Goal: Task Accomplishment & Management: Complete application form

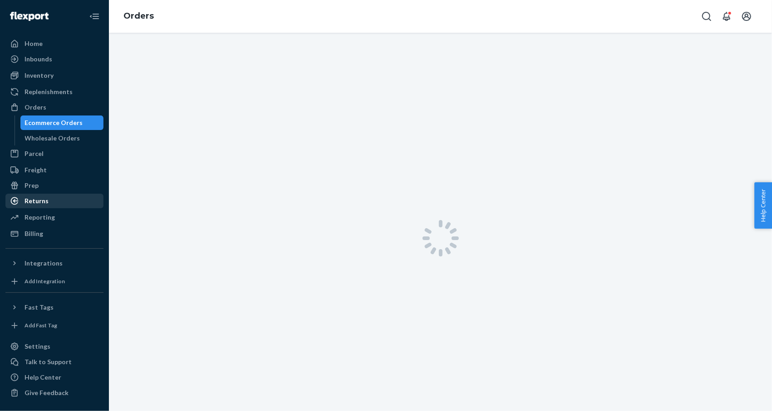
drag, startPoint x: 45, startPoint y: 197, endPoint x: 99, endPoint y: 203, distance: 54.8
click at [45, 198] on div "Returns" at bounding box center [37, 200] width 24 height 9
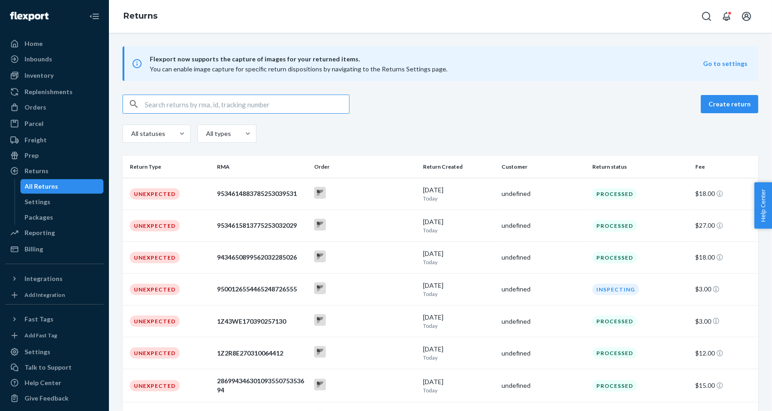
click at [229, 104] on input "text" at bounding box center [247, 104] width 204 height 18
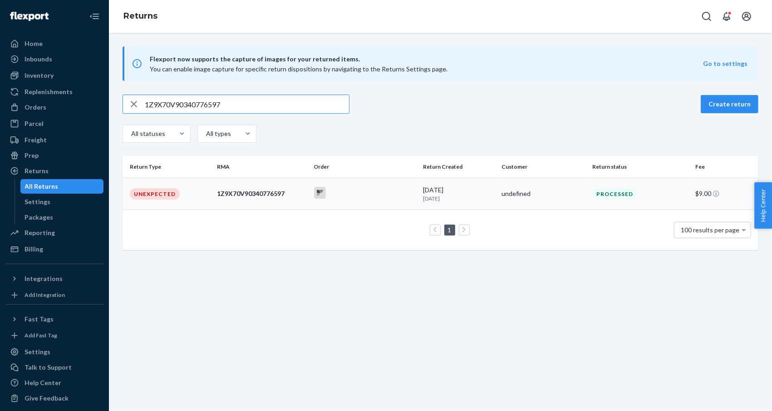
type input "1Z9X70V90340776597"
click at [176, 193] on div "Unexpected" at bounding box center [155, 193] width 50 height 11
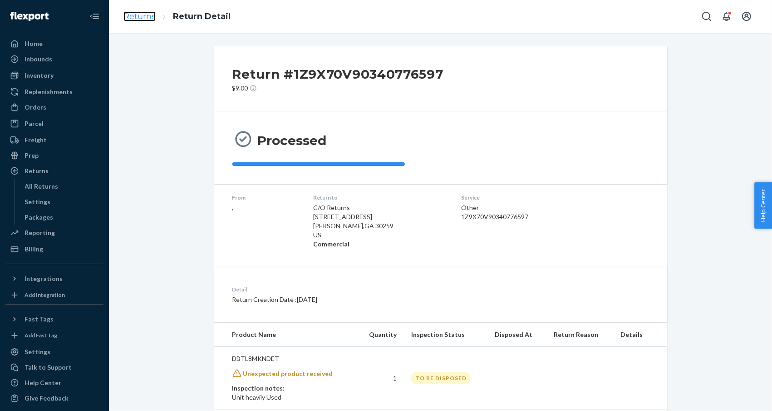
click at [137, 19] on link "Returns" at bounding box center [140, 16] width 32 height 10
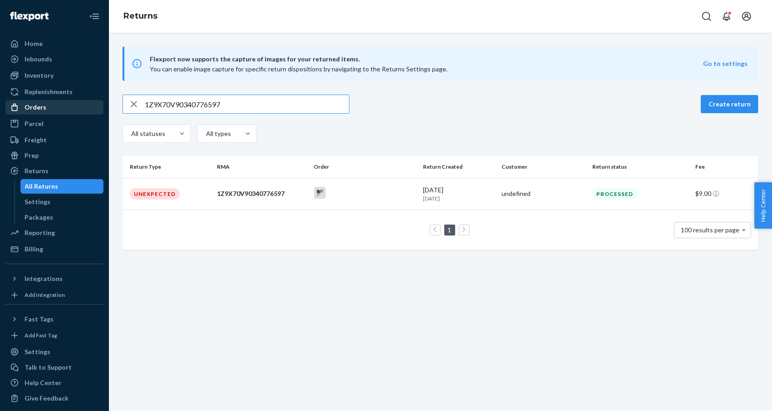
click at [47, 107] on div "Orders" at bounding box center [54, 107] width 96 height 13
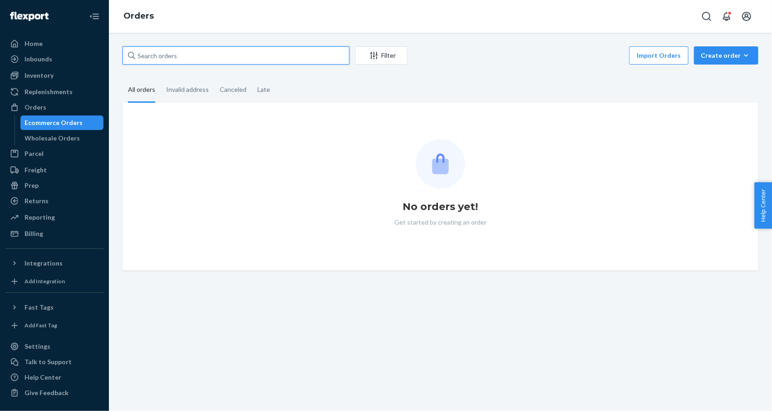
click at [221, 58] on input "text" at bounding box center [236, 55] width 227 height 18
paste input "127131"
type input "127131"
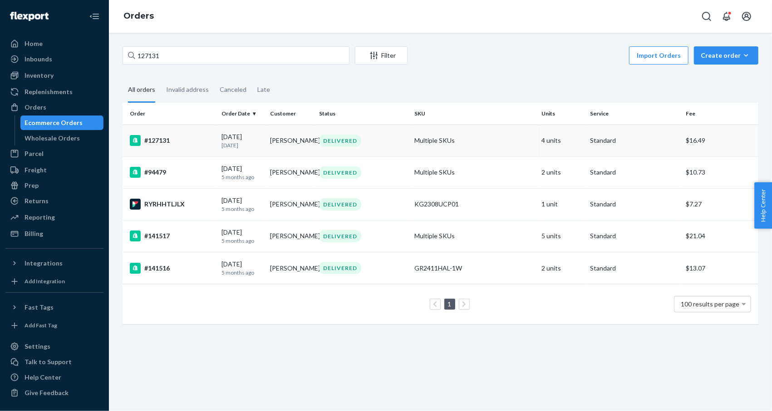
click at [156, 138] on div "#127131" at bounding box center [172, 140] width 84 height 11
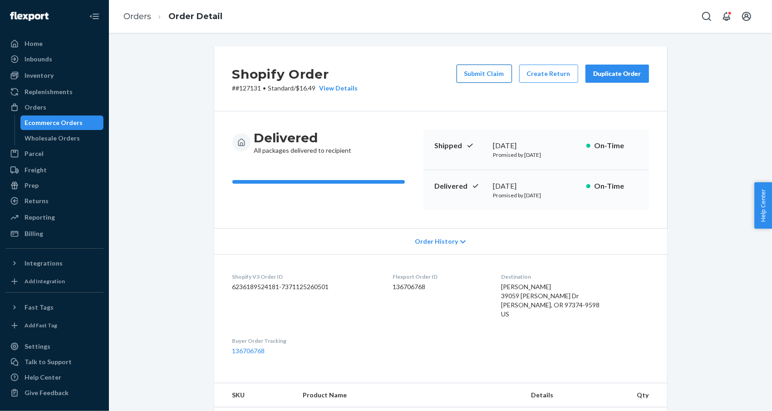
click at [486, 76] on button "Submit Claim" at bounding box center [484, 73] width 55 height 18
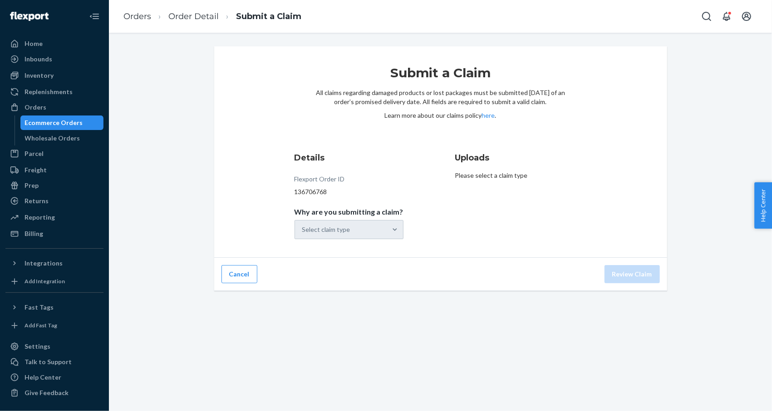
click at [299, 190] on div "136706768" at bounding box center [349, 191] width 109 height 9
copy div "136706768"
click at [375, 228] on div "Select claim type" at bounding box center [341, 229] width 92 height 18
click at [303, 228] on input "Why are you submitting a claim? Select claim type" at bounding box center [302, 229] width 1 height 9
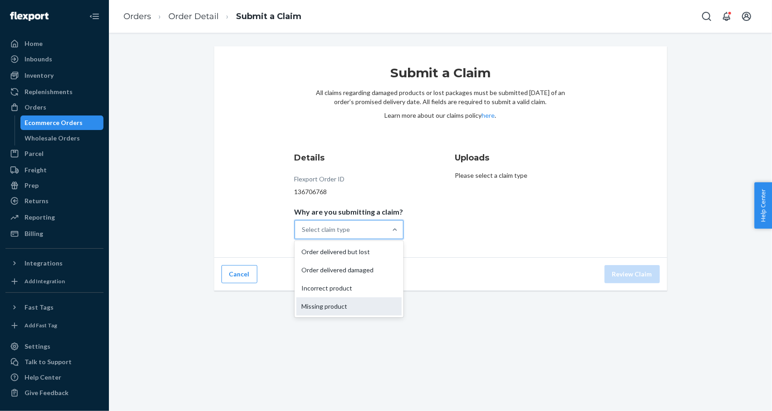
click at [344, 306] on div "Missing product" at bounding box center [349, 306] width 105 height 18
click at [303, 234] on input "Why are you submitting a claim? option Incorrect product focused, 3 of 4. 4 res…" at bounding box center [302, 229] width 1 height 9
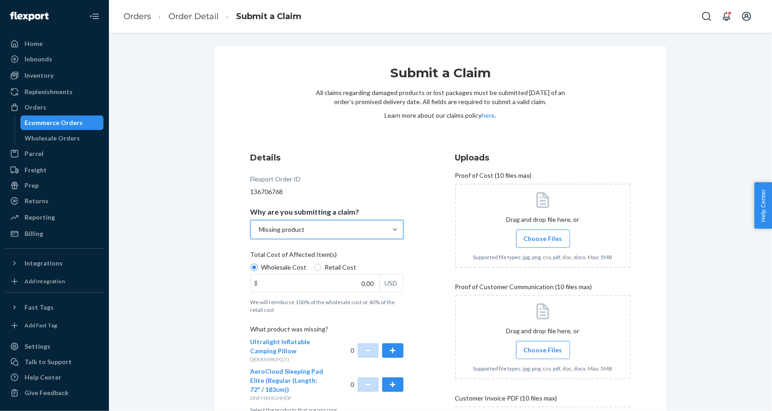
click at [303, 269] on div "Wholesale Cost Retail Cost" at bounding box center [327, 267] width 160 height 11
click at [258, 269] on input "Wholesale Cost" at bounding box center [254, 266] width 7 height 7
click at [325, 269] on span "Retail Cost" at bounding box center [341, 266] width 32 height 9
click at [320, 269] on input "Retail Cost" at bounding box center [317, 266] width 7 height 7
radio input "true"
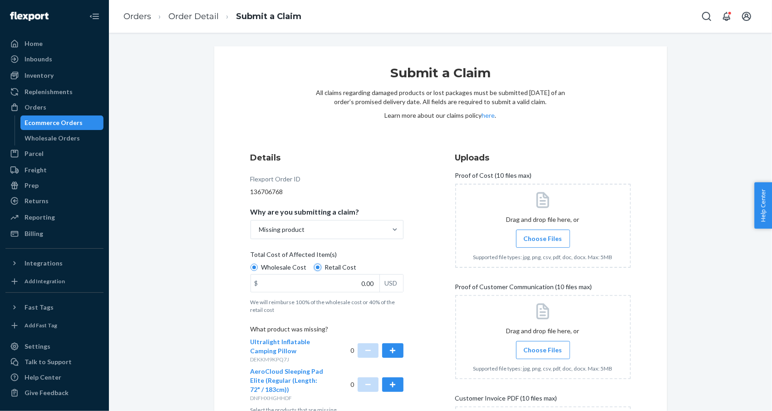
radio input "false"
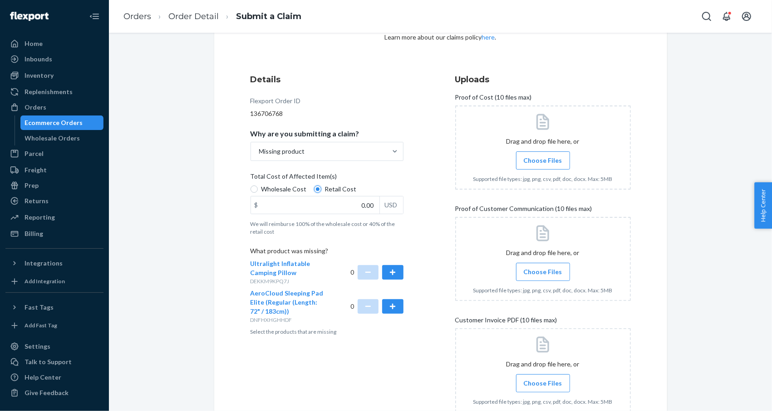
scroll to position [121, 0]
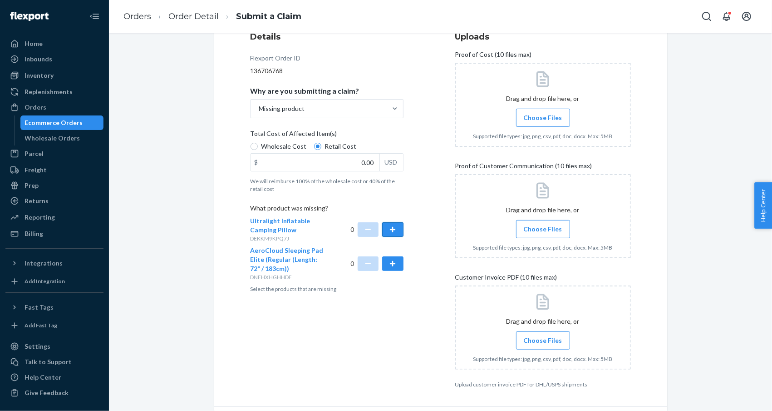
click at [389, 228] on button "button" at bounding box center [392, 229] width 21 height 15
click at [356, 157] on input "0.00" at bounding box center [315, 161] width 129 height 17
paste input "75.9"
type input "75.90"
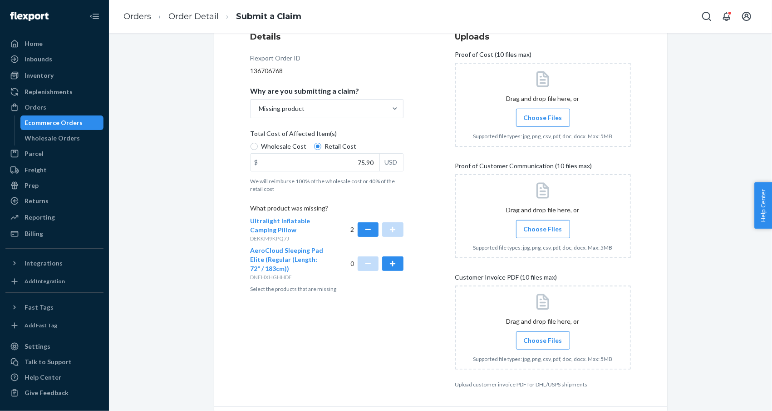
click at [542, 114] on span "Choose Files" at bounding box center [543, 117] width 39 height 9
click at [543, 114] on input "Choose Files" at bounding box center [543, 118] width 0 height 10
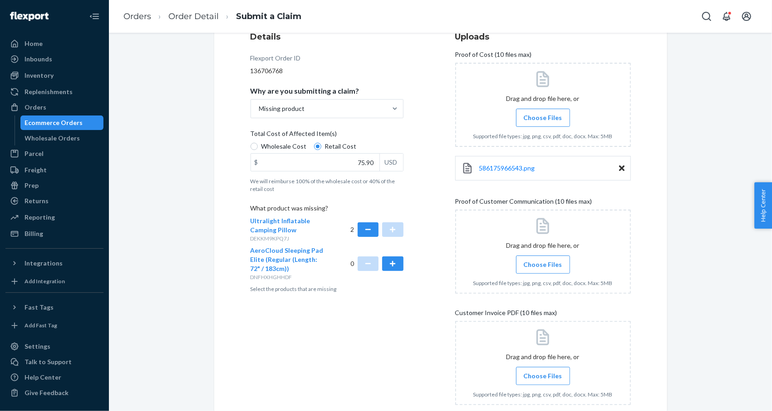
click at [543, 266] on span "Choose Files" at bounding box center [543, 264] width 39 height 9
click at [543, 266] on input "Choose Files" at bounding box center [543, 264] width 0 height 10
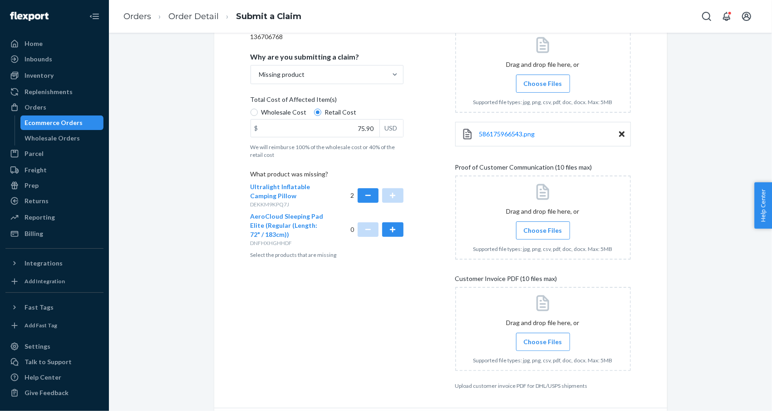
scroll to position [185, 0]
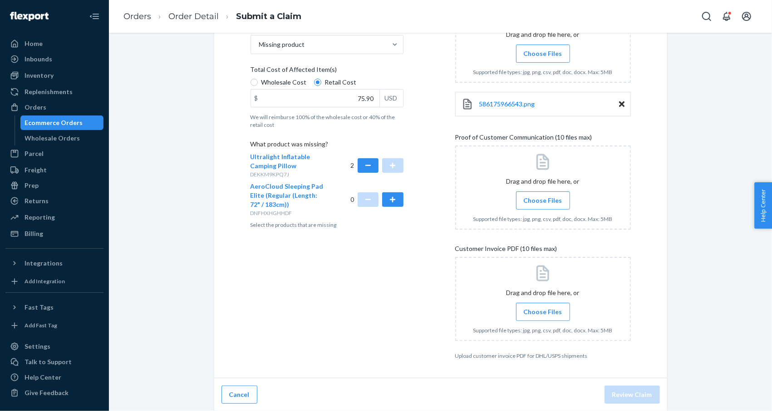
click at [535, 192] on label "Choose Files" at bounding box center [543, 200] width 54 height 18
click at [543, 195] on input "Choose Files" at bounding box center [543, 200] width 0 height 10
click at [543, 312] on input "Choose Files" at bounding box center [543, 312] width 0 height 10
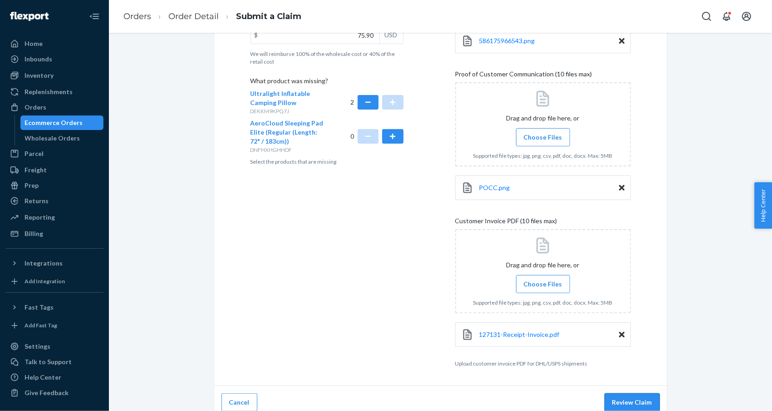
scroll to position [256, 0]
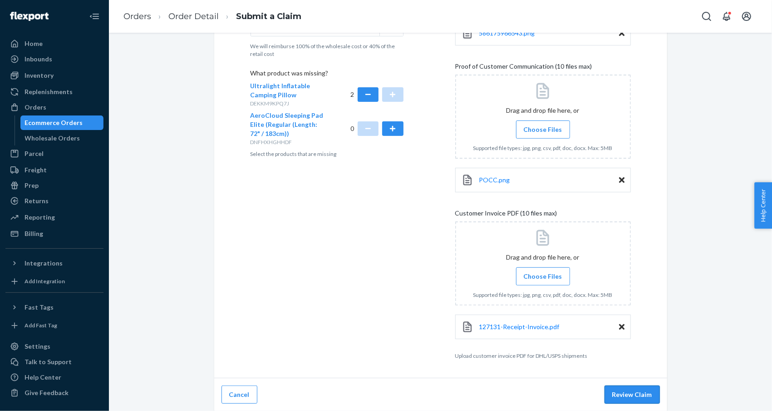
click at [636, 395] on button "Review Claim" at bounding box center [632, 394] width 55 height 18
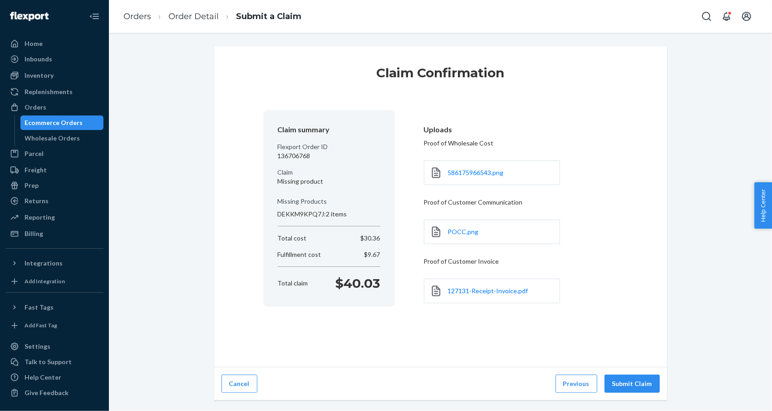
scroll to position [0, 0]
drag, startPoint x: 332, startPoint y: 281, endPoint x: 389, endPoint y: 288, distance: 56.8
click at [386, 282] on section "Claim summary Flexport Order ID 136706768 Claim Missing product Missing Product…" at bounding box center [329, 208] width 132 height 197
copy p "$40.03"
click at [623, 380] on button "Submit Claim" at bounding box center [632, 383] width 55 height 18
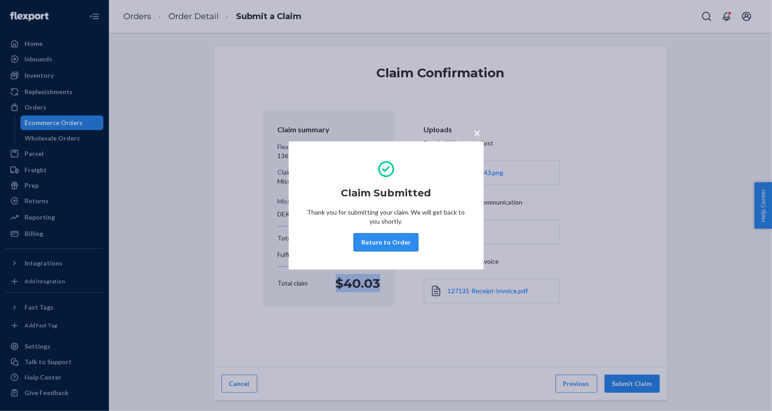
click at [410, 245] on button "Return to Order" at bounding box center [386, 242] width 65 height 18
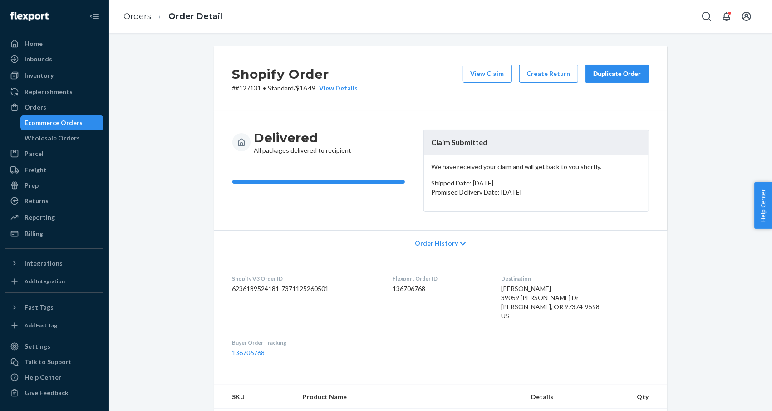
click at [615, 77] on div "Duplicate Order" at bounding box center [618, 73] width 48 height 9
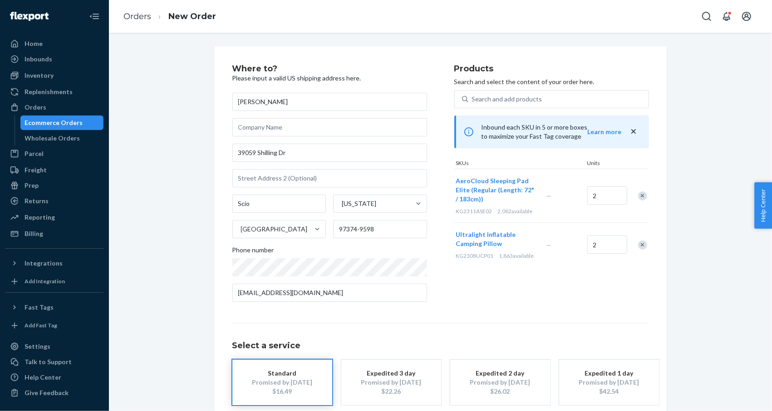
click at [638, 194] on div "Remove Item" at bounding box center [642, 195] width 9 height 9
click at [695, 195] on div "Where to? Please input a valid US shipping address here. [PERSON_NAME] 39059 [P…" at bounding box center [441, 252] width 650 height 413
click at [286, 379] on div "Promised by [DATE]" at bounding box center [282, 381] width 73 height 9
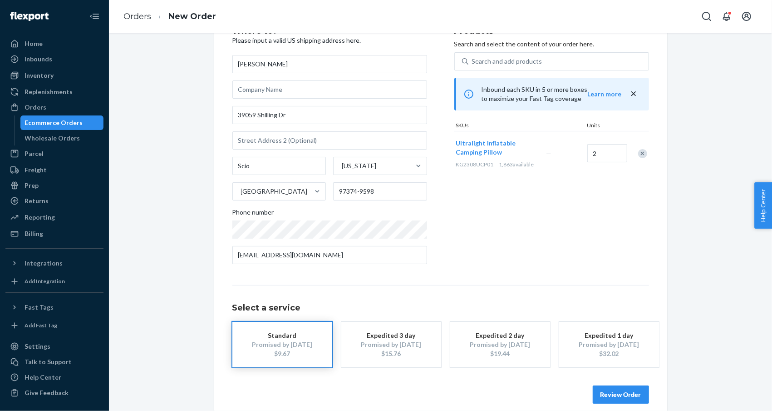
scroll to position [48, 0]
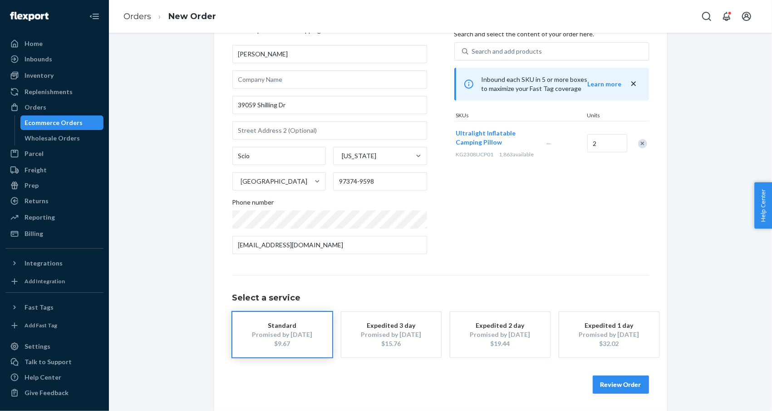
click at [614, 381] on button "Review Order" at bounding box center [621, 384] width 56 height 18
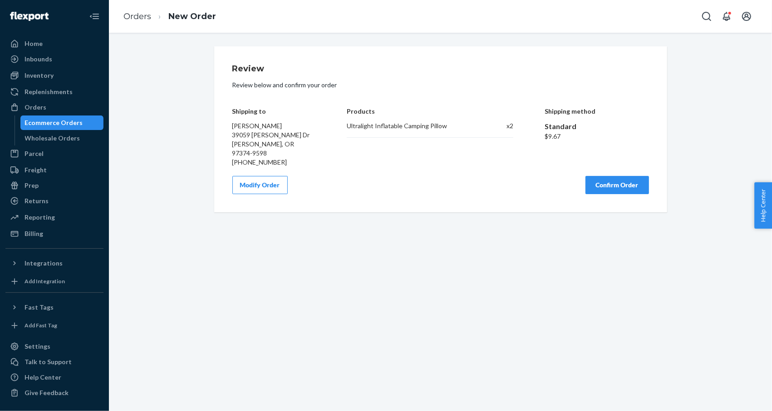
scroll to position [0, 0]
click at [599, 178] on button "Confirm Order" at bounding box center [618, 185] width 64 height 18
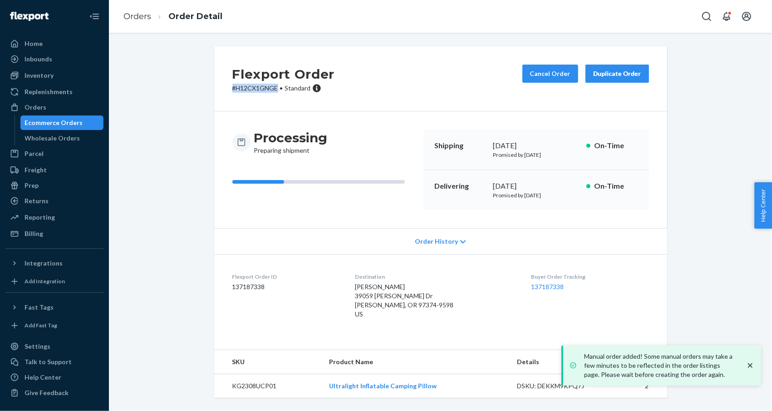
drag, startPoint x: 271, startPoint y: 87, endPoint x: 213, endPoint y: 87, distance: 58.1
click at [214, 87] on div "Flexport Order # H12CX1GNGE • Standard Cancel Order Duplicate Order" at bounding box center [440, 78] width 453 height 65
copy p "# H12CX1GNGE"
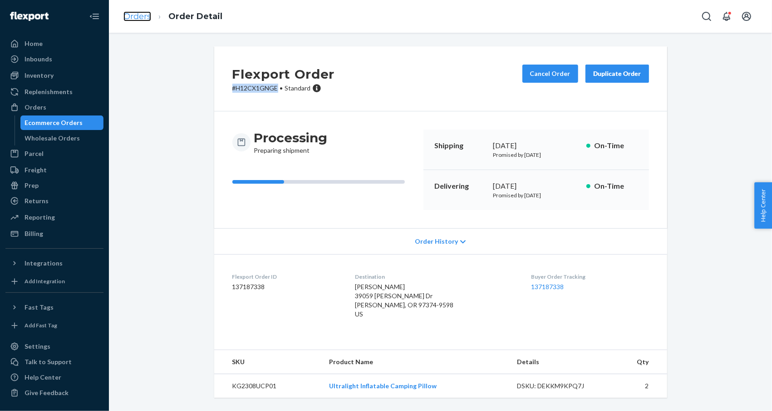
click at [146, 11] on link "Orders" at bounding box center [138, 16] width 28 height 10
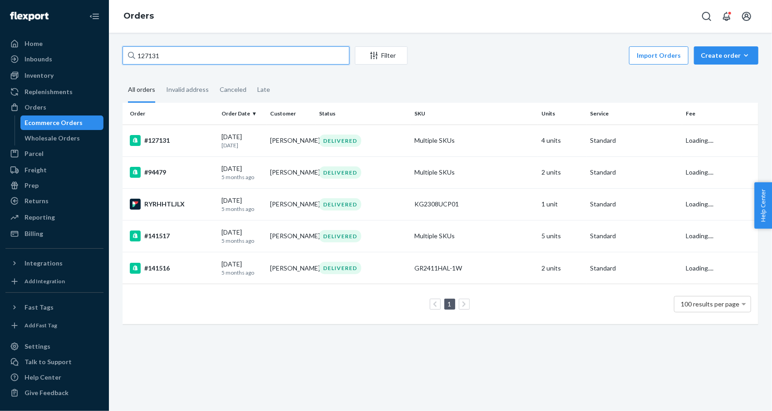
click at [242, 54] on input "127131" at bounding box center [236, 55] width 227 height 18
paste input "#117280"
type input "#117280"
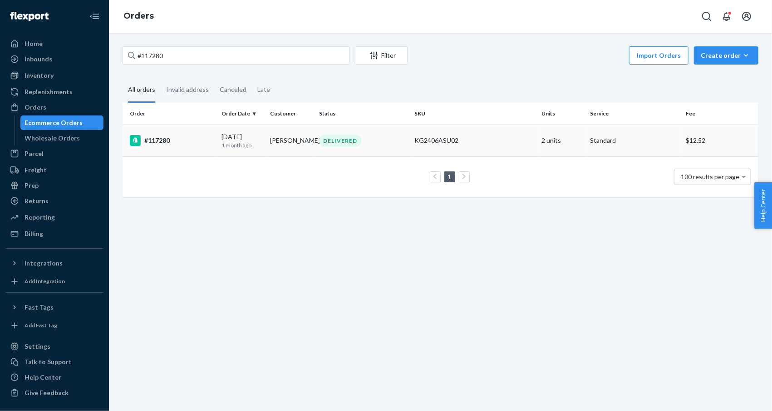
click at [164, 143] on div "#117280" at bounding box center [172, 140] width 84 height 11
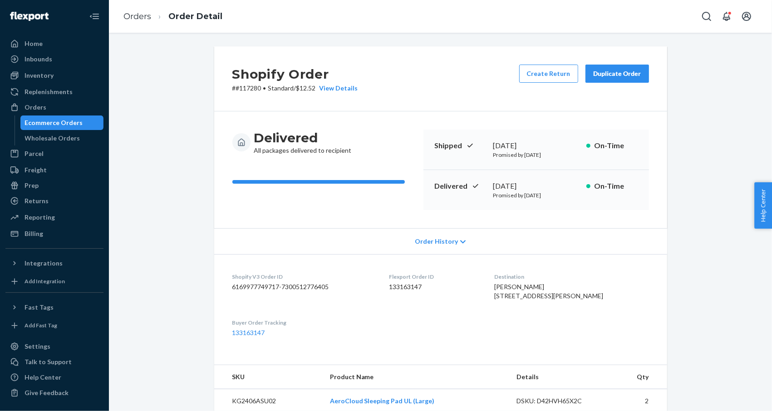
click at [640, 77] on button "Duplicate Order" at bounding box center [618, 73] width 64 height 18
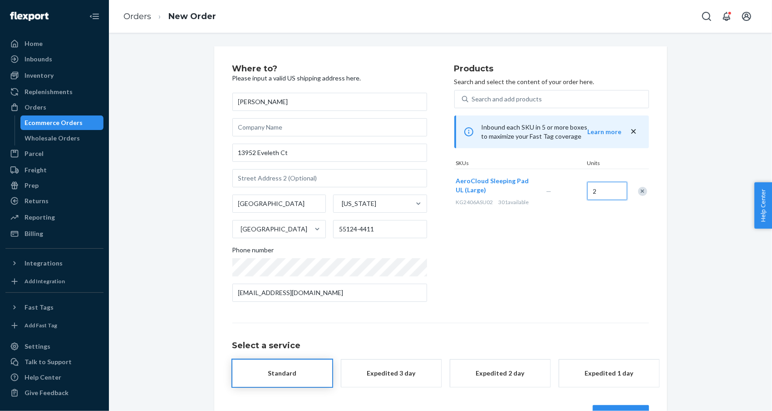
click at [595, 187] on input "2" at bounding box center [608, 191] width 40 height 18
type input "1"
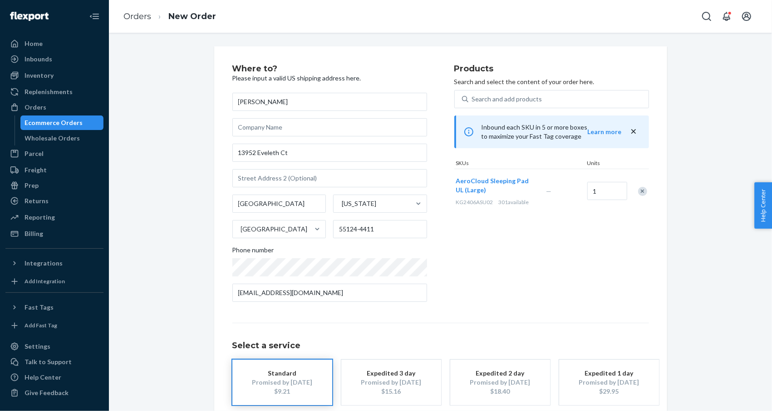
click at [522, 245] on div "Products Search and select the content of your order here. Search and add produ…" at bounding box center [552, 186] width 195 height 244
click at [302, 149] on input "13952 Eveleth Ct" at bounding box center [330, 153] width 195 height 18
paste input "#117280"
click at [379, 135] on input "text" at bounding box center [330, 127] width 195 height 18
drag, startPoint x: 295, startPoint y: 152, endPoint x: 175, endPoint y: 153, distance: 120.4
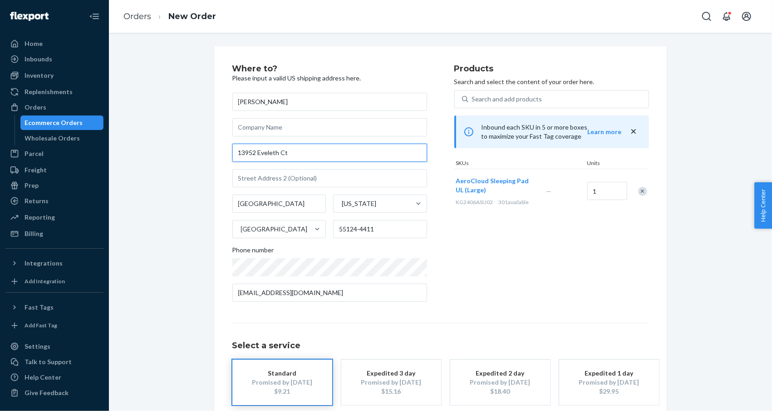
click at [175, 153] on div "Where to? Please input a valid US shipping address here. [PERSON_NAME] [STREET_…" at bounding box center [441, 252] width 650 height 413
paste input "[PERSON_NAME] [STREET_ADDRESS][PERSON_NAME]"
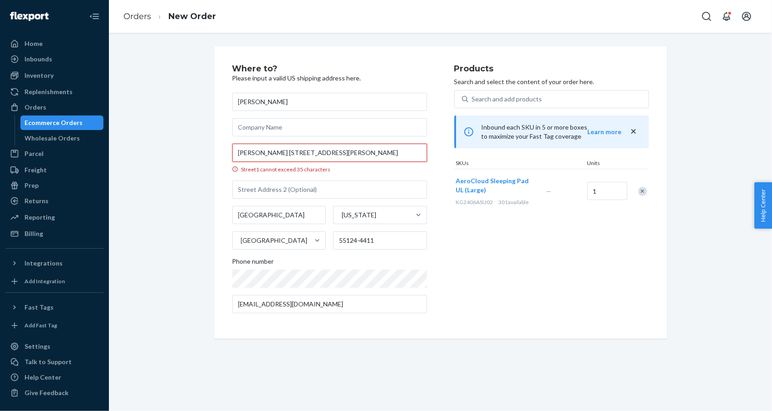
drag, startPoint x: 258, startPoint y: 152, endPoint x: 176, endPoint y: 152, distance: 82.2
click at [162, 152] on div "Where to? Please input a valid US shipping address here. [PERSON_NAME] [PERSON_…" at bounding box center [441, 192] width 650 height 292
click at [262, 152] on input "[PERSON_NAME] [STREET_ADDRESS][PERSON_NAME]" at bounding box center [330, 153] width 195 height 18
drag, startPoint x: 277, startPoint y: 151, endPoint x: 171, endPoint y: 151, distance: 105.4
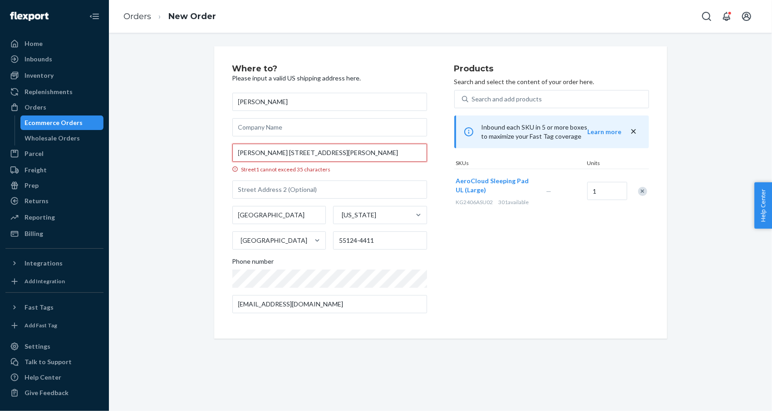
click at [171, 151] on div "Where to? Please input a valid US shipping address here. [PERSON_NAME] [PERSON_…" at bounding box center [441, 192] width 650 height 292
type input "[STREET_ADDRESS]"
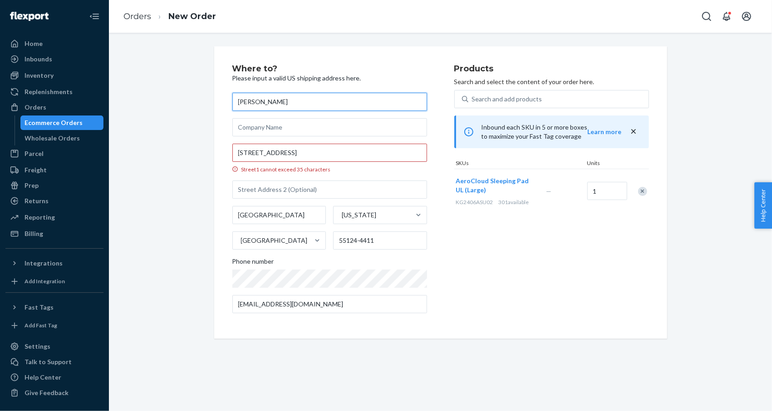
click at [272, 103] on input "[PERSON_NAME]" at bounding box center [330, 102] width 195 height 18
paste input "[PERSON_NAME]"
type input "[PERSON_NAME]"
click at [235, 153] on input "[STREET_ADDRESS]" at bounding box center [330, 153] width 195 height 18
drag, startPoint x: 312, startPoint y: 151, endPoint x: 433, endPoint y: 151, distance: 121.7
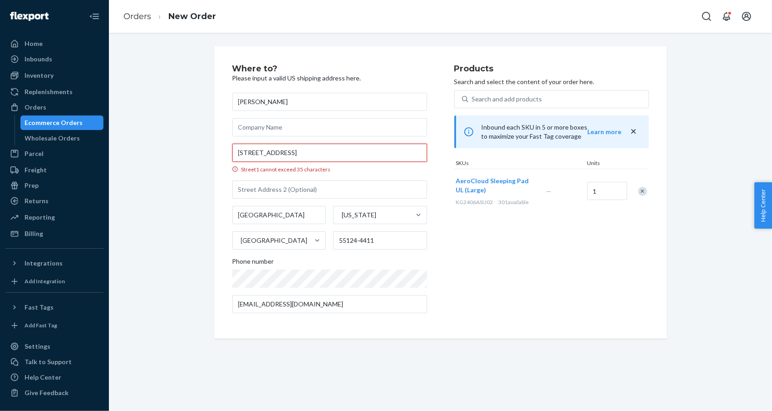
click at [433, 151] on div "Where to? Please input a valid US shipping address here. [PERSON_NAME] [STREET_…" at bounding box center [344, 192] width 222 height 256
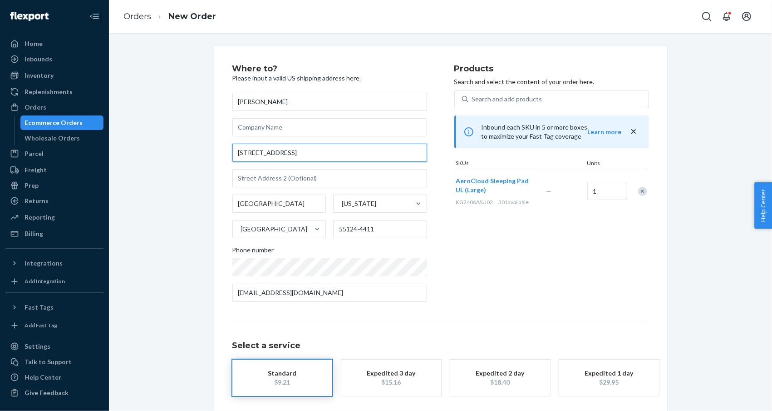
click at [351, 150] on input "[STREET_ADDRESS]" at bounding box center [330, 153] width 195 height 18
type input "[STREET_ADDRESS]"
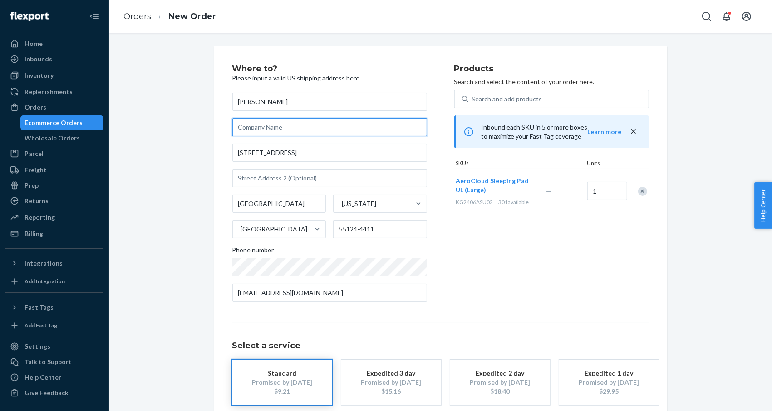
click at [346, 134] on input "text" at bounding box center [330, 127] width 195 height 18
click at [168, 119] on div "Where to? Please input a valid US shipping address here. [PERSON_NAME] [STREET_…" at bounding box center [441, 252] width 650 height 413
click at [266, 202] on input "[GEOGRAPHIC_DATA]" at bounding box center [280, 203] width 94 height 18
paste input "[GEOGRAPHIC_DATA]"
click at [277, 202] on input "[GEOGRAPHIC_DATA]" at bounding box center [280, 203] width 94 height 18
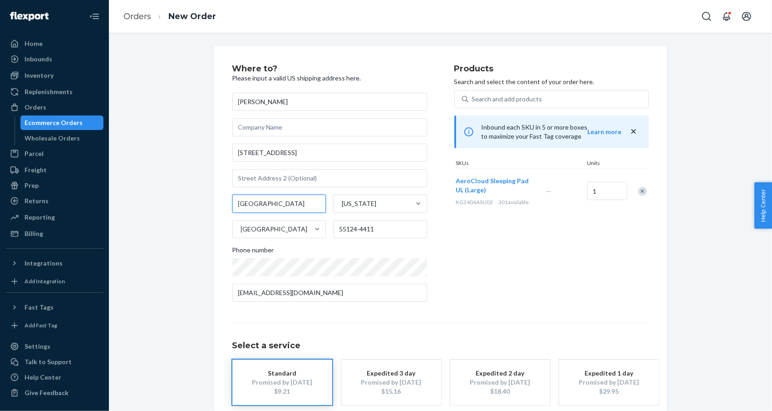
click at [277, 202] on input "[GEOGRAPHIC_DATA]" at bounding box center [280, 203] width 94 height 18
type input "Escondido, [GEOGRAPHIC_DATA]"
click at [358, 229] on input "55124-4411" at bounding box center [380, 229] width 94 height 18
paste input "92025"
type input "92025"
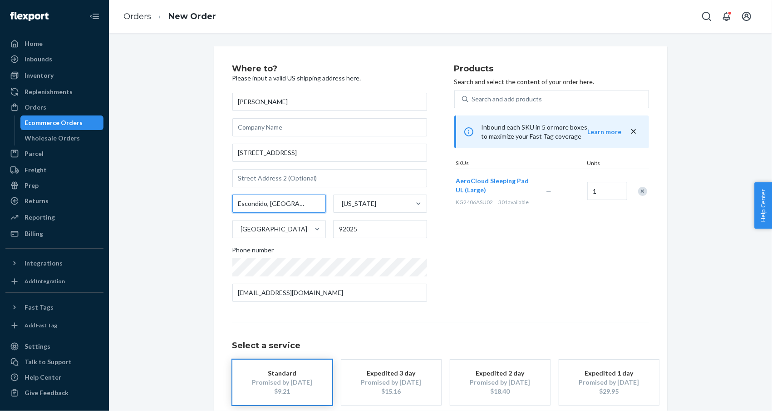
drag, startPoint x: 273, startPoint y: 200, endPoint x: 266, endPoint y: 203, distance: 7.2
click at [266, 203] on input "Escondido, [GEOGRAPHIC_DATA]" at bounding box center [280, 203] width 94 height 18
click at [371, 203] on div "[US_STATE]" at bounding box center [372, 203] width 77 height 18
click at [342, 203] on input "[US_STATE]" at bounding box center [341, 203] width 1 height 9
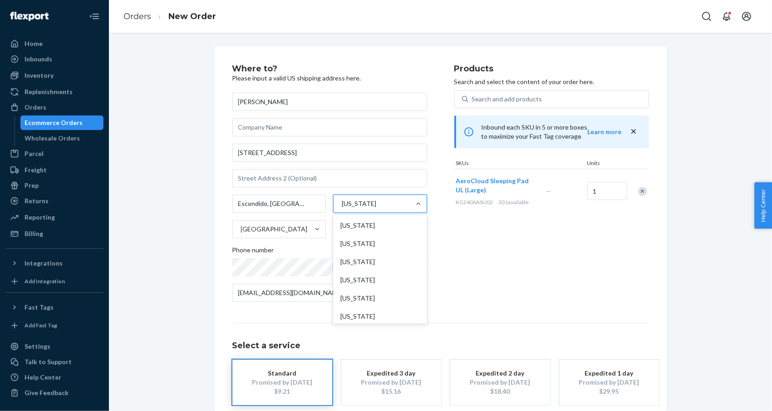
scroll to position [371, 0]
paste input "92025"
type input "92025"
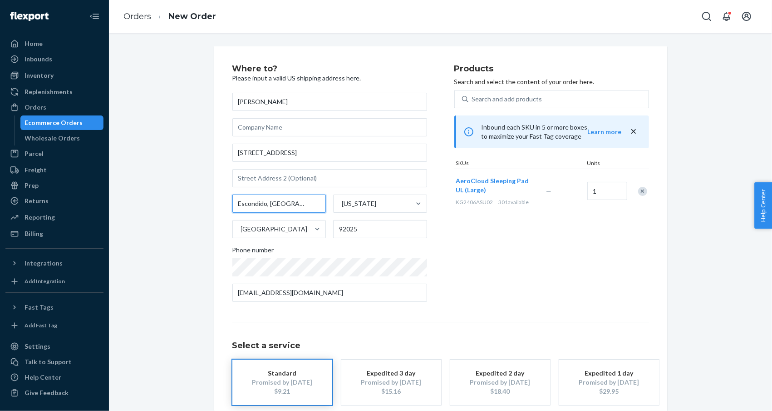
drag, startPoint x: 270, startPoint y: 204, endPoint x: 262, endPoint y: 204, distance: 7.7
click at [262, 204] on input "Escondido, [GEOGRAPHIC_DATA]" at bounding box center [280, 203] width 94 height 18
type input "Escondido"
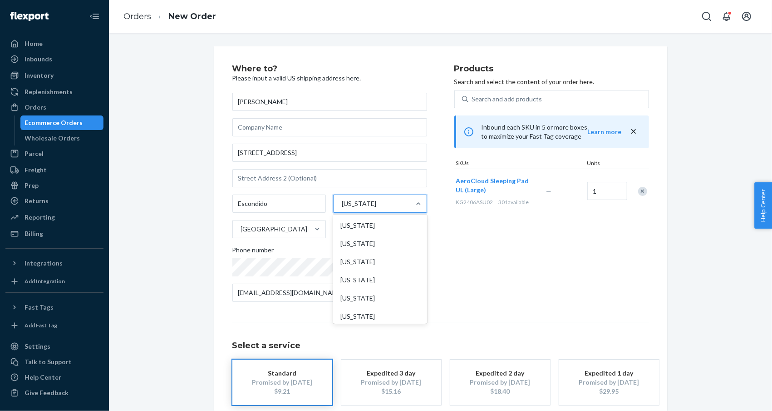
click at [356, 204] on div "[US_STATE]" at bounding box center [359, 203] width 35 height 9
click at [342, 204] on input "option [US_STATE] focused, 0 of 59. 59 results available. Use Up and Down to ch…" at bounding box center [341, 203] width 1 height 9
paste input ", [GEOGRAPHIC_DATA]"
click at [340, 203] on input ", [GEOGRAPHIC_DATA]" at bounding box center [346, 203] width 13 height 9
type input "CA"
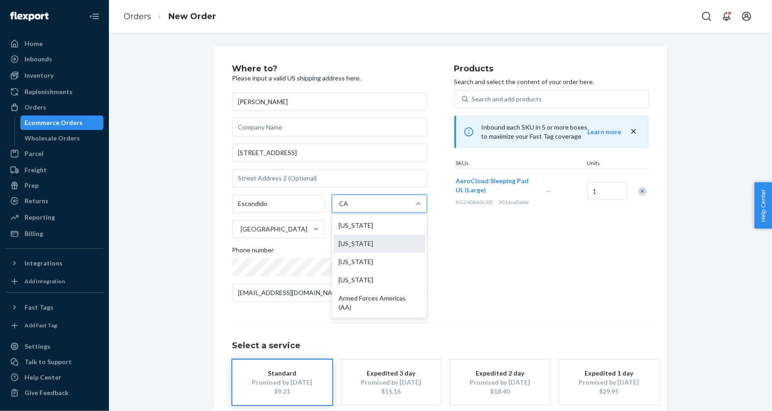
click at [356, 240] on div "[US_STATE]" at bounding box center [380, 243] width 92 height 18
click at [351, 208] on input "CA" at bounding box center [345, 203] width 11 height 9
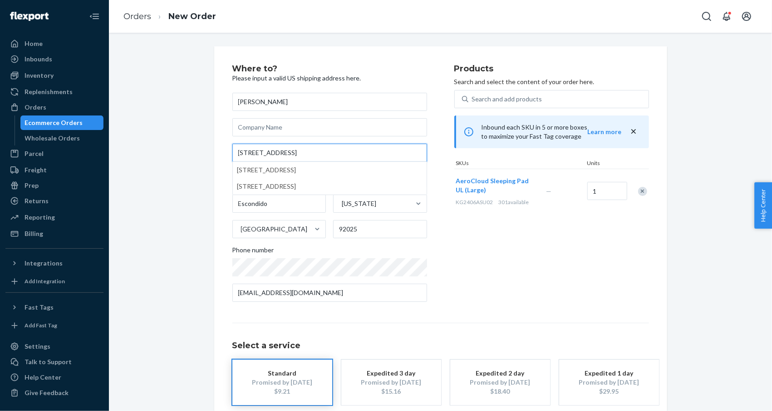
click at [267, 152] on input "[STREET_ADDRESS]" at bounding box center [330, 153] width 195 height 18
click at [179, 140] on div "Where to? Please input a valid US shipping address here. [PERSON_NAME] [STREET_…" at bounding box center [441, 252] width 650 height 413
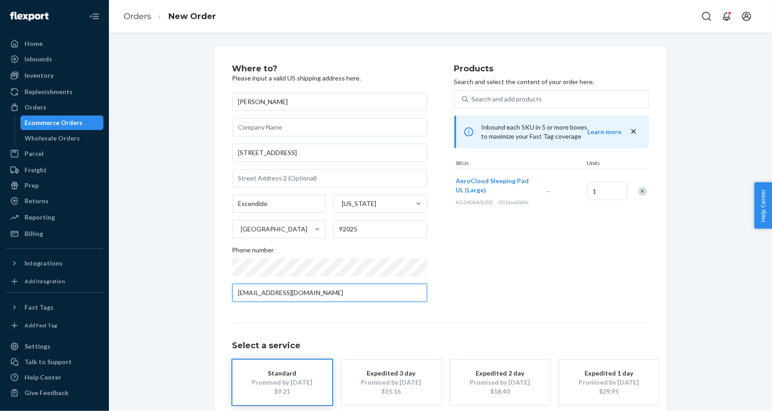
click at [317, 293] on input "[EMAIL_ADDRESS][DOMAIN_NAME]" at bounding box center [330, 292] width 195 height 18
click at [483, 286] on div "Products Search and select the content of your order here. Search and add produ…" at bounding box center [552, 186] width 195 height 244
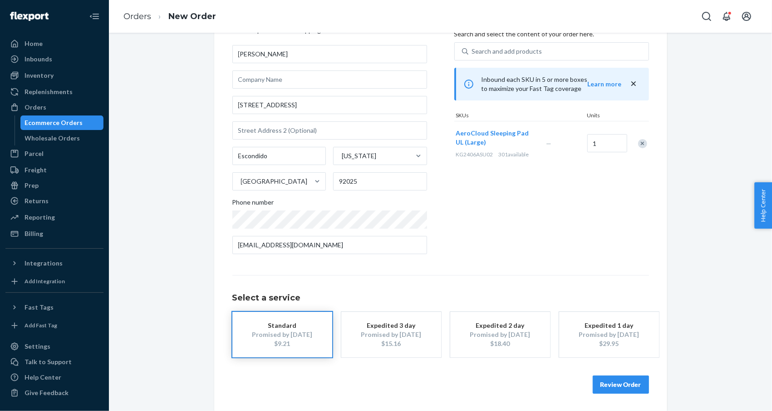
click at [283, 332] on div "Promised by [DATE]" at bounding box center [282, 334] width 73 height 9
click at [622, 386] on button "Review Order" at bounding box center [621, 384] width 56 height 18
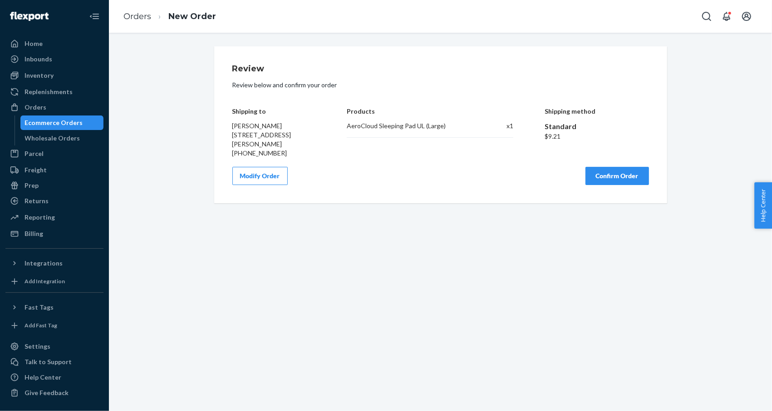
click at [604, 178] on button "Confirm Order" at bounding box center [618, 176] width 64 height 18
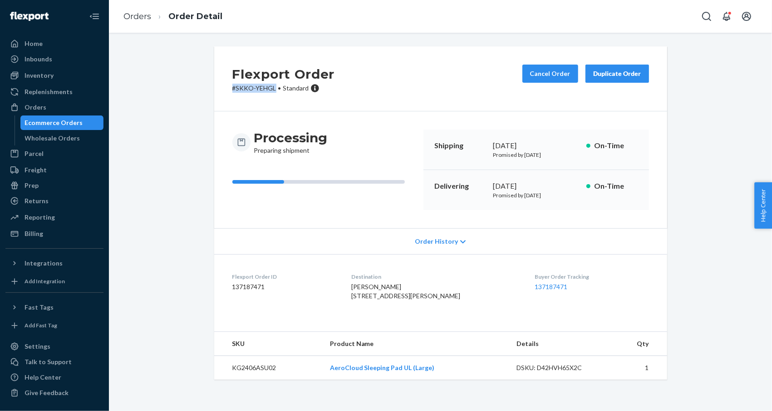
drag, startPoint x: 271, startPoint y: 88, endPoint x: 221, endPoint y: 91, distance: 49.6
click at [221, 91] on div "Flexport Order # SKKO-YEHGL • Standard Cancel Order Duplicate Order" at bounding box center [440, 78] width 453 height 65
copy p "# SKKO-YEHGL"
drag, startPoint x: 269, startPoint y: 89, endPoint x: 220, endPoint y: 89, distance: 48.6
click at [220, 89] on div "Flexport Order # SKKO-YEHGL • Standard Cancel Order Duplicate Order" at bounding box center [440, 78] width 453 height 65
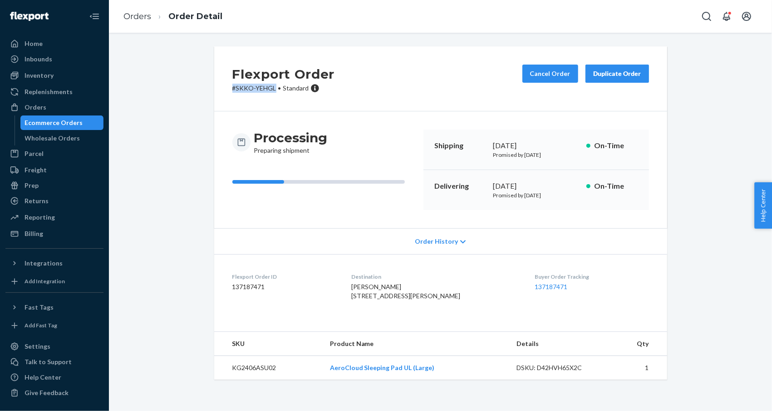
copy p "# SKKO-YEHGL"
drag, startPoint x: 139, startPoint y: 15, endPoint x: 168, endPoint y: 45, distance: 42.7
click at [138, 15] on link "Orders" at bounding box center [138, 16] width 28 height 10
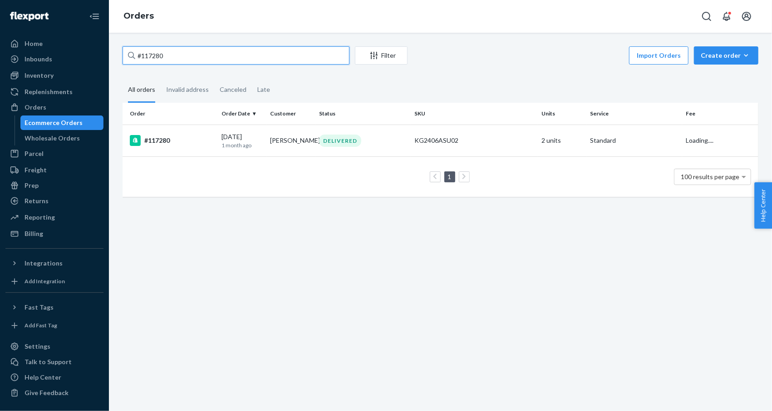
click at [193, 54] on input "#117280" at bounding box center [236, 55] width 227 height 18
paste input "118731"
type input "118731"
click at [168, 143] on div "#118731" at bounding box center [172, 140] width 84 height 11
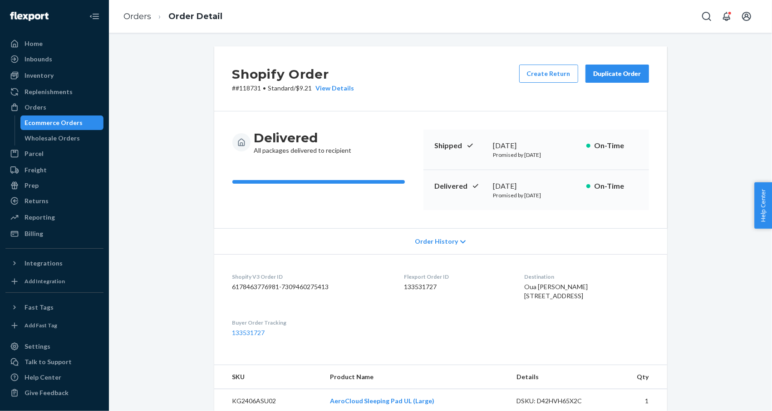
click at [627, 75] on div "Duplicate Order" at bounding box center [618, 73] width 48 height 9
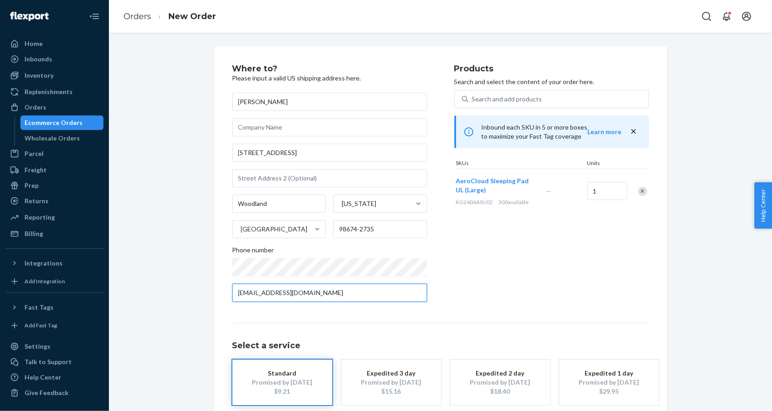
click at [350, 296] on input "[EMAIL_ADDRESS][DOMAIN_NAME]" at bounding box center [330, 292] width 195 height 18
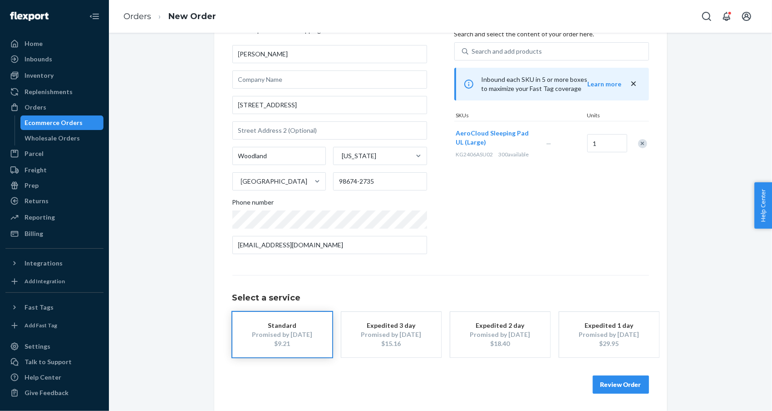
click at [272, 348] on button "Standard Promised by [DATE] $9.21" at bounding box center [283, 334] width 100 height 45
click at [629, 390] on button "Review Order" at bounding box center [621, 384] width 56 height 18
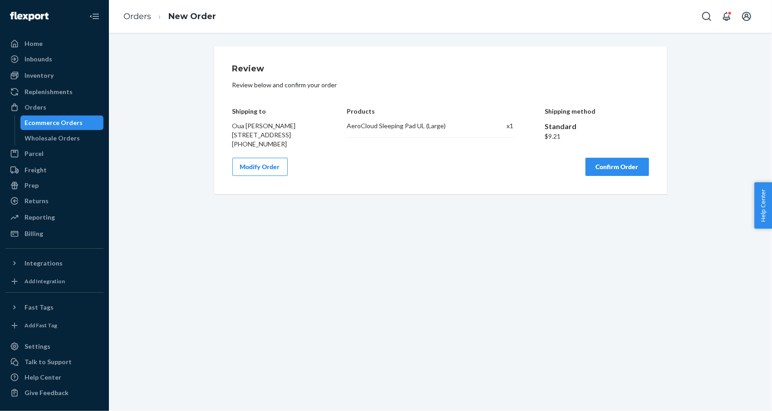
click at [616, 176] on button "Confirm Order" at bounding box center [618, 167] width 64 height 18
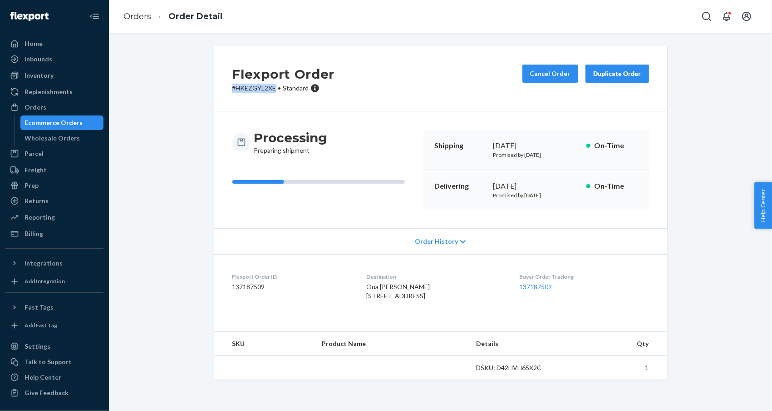
drag, startPoint x: 271, startPoint y: 88, endPoint x: 209, endPoint y: 88, distance: 61.8
click at [214, 88] on div "Flexport Order # HKEZGYL2XE • Standard Cancel Order Duplicate Order" at bounding box center [440, 78] width 453 height 65
copy p "# HKEZGYL2XE"
drag, startPoint x: 129, startPoint y: 13, endPoint x: 194, endPoint y: 41, distance: 71.4
click at [129, 13] on link "Orders" at bounding box center [138, 16] width 28 height 10
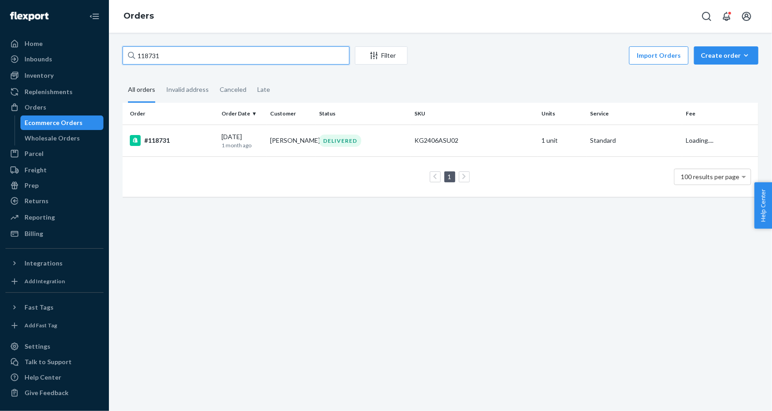
click at [222, 47] on input "118731" at bounding box center [236, 55] width 227 height 18
paste input "1460"
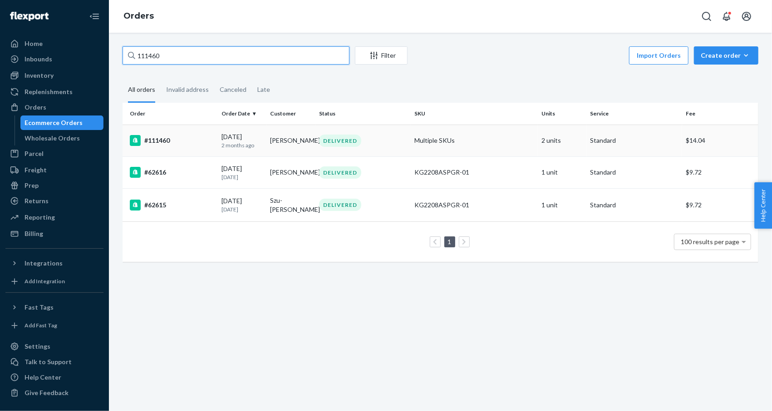
type input "111460"
click at [165, 140] on div "#111460" at bounding box center [172, 140] width 84 height 11
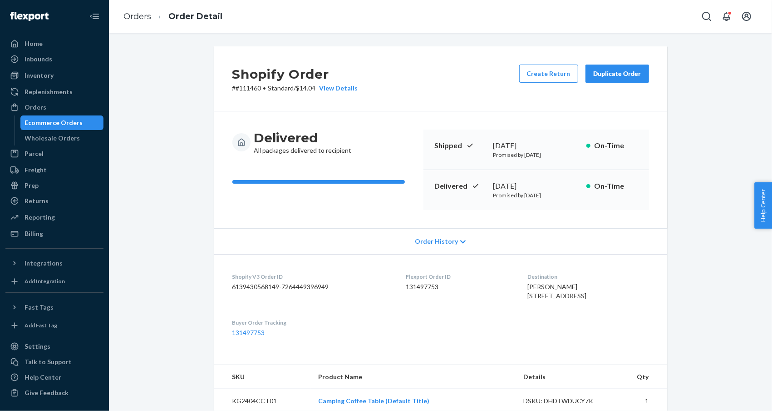
click at [612, 73] on div "Duplicate Order" at bounding box center [618, 73] width 48 height 9
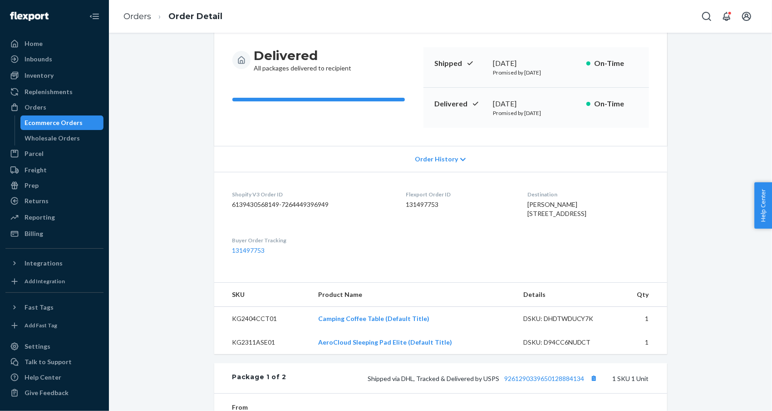
scroll to position [302, 0]
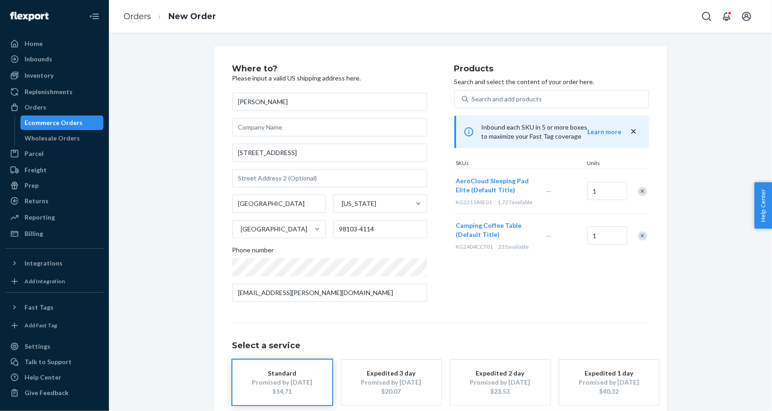
click at [638, 235] on div "Remove Item" at bounding box center [642, 235] width 9 height 9
click at [609, 260] on div "Products Search and select the content of your order here. Search and add produ…" at bounding box center [552, 186] width 195 height 244
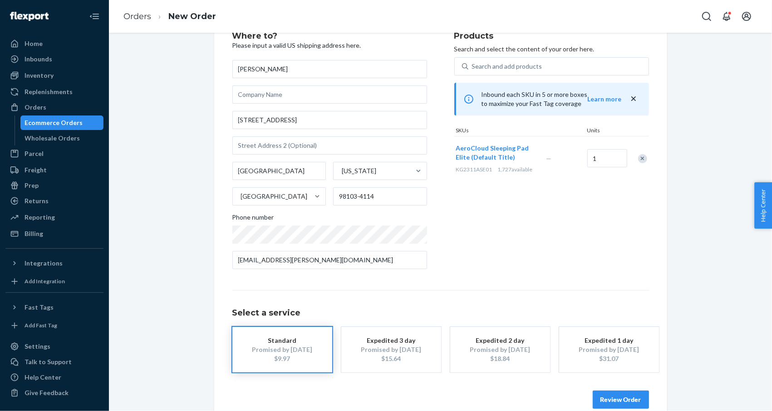
scroll to position [48, 0]
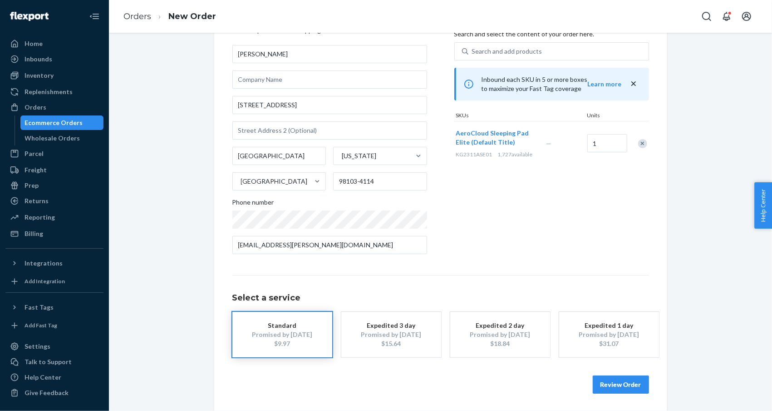
click at [605, 380] on button "Review Order" at bounding box center [621, 384] width 56 height 18
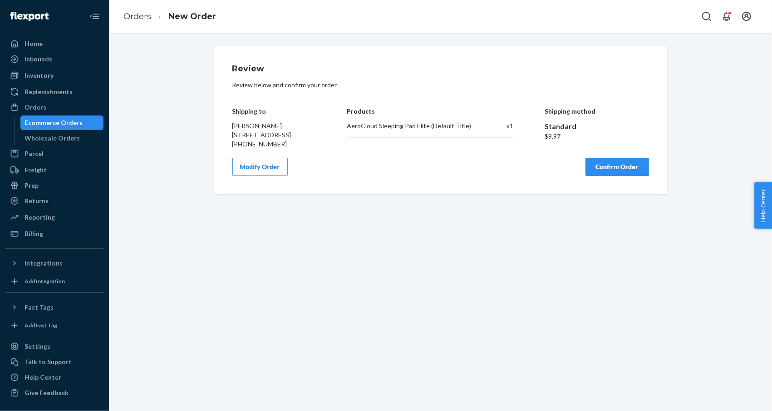
click at [601, 176] on button "Confirm Order" at bounding box center [618, 167] width 64 height 18
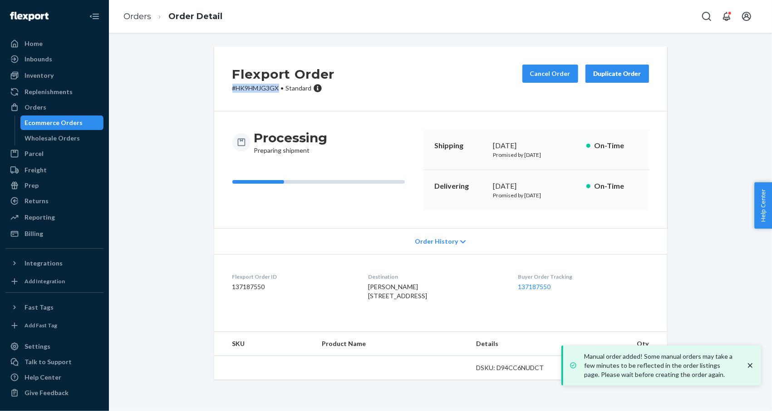
drag, startPoint x: 273, startPoint y: 88, endPoint x: 218, endPoint y: 89, distance: 54.5
click at [218, 89] on div "Flexport Order # HK9HMJG3GX • Standard Cancel Order Duplicate Order" at bounding box center [440, 78] width 453 height 65
copy p "# HK9HMJG3GX"
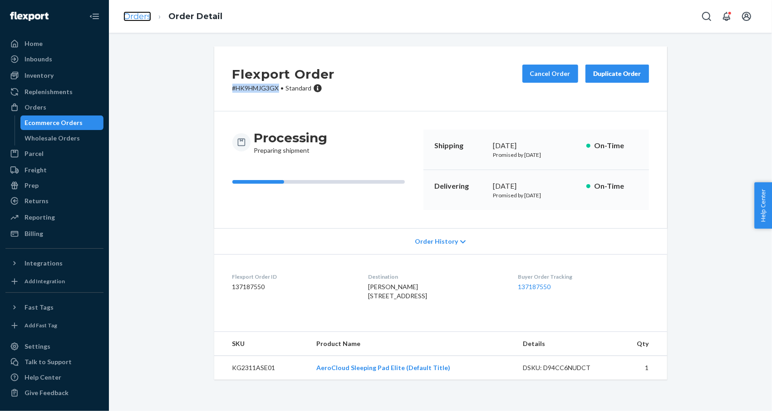
click at [130, 12] on link "Orders" at bounding box center [138, 16] width 28 height 10
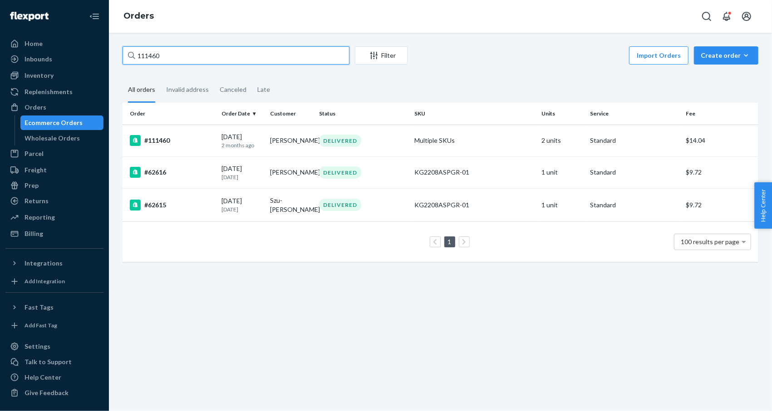
click at [230, 53] on input "111460" at bounding box center [236, 55] width 227 height 18
paste input "92395"
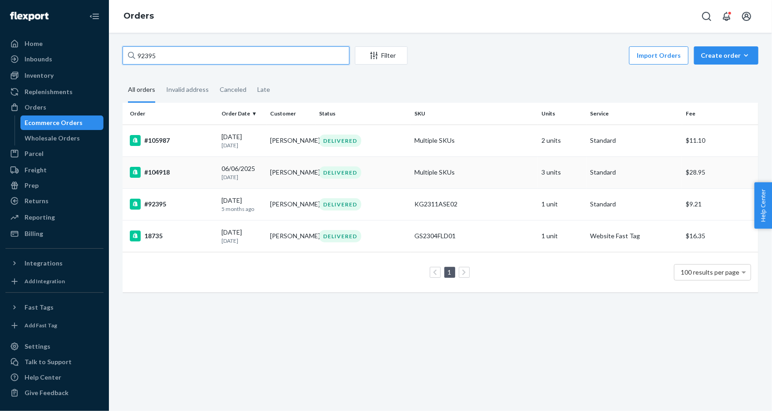
type input "92395"
click at [163, 203] on div "#92395" at bounding box center [172, 203] width 84 height 11
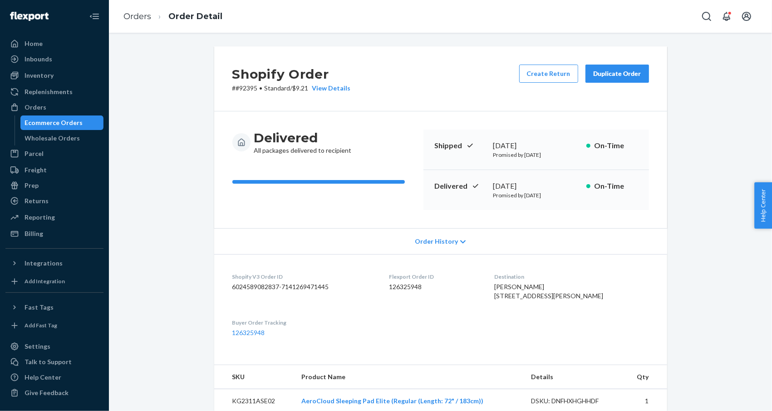
click at [605, 69] on div "Duplicate Order" at bounding box center [618, 73] width 48 height 9
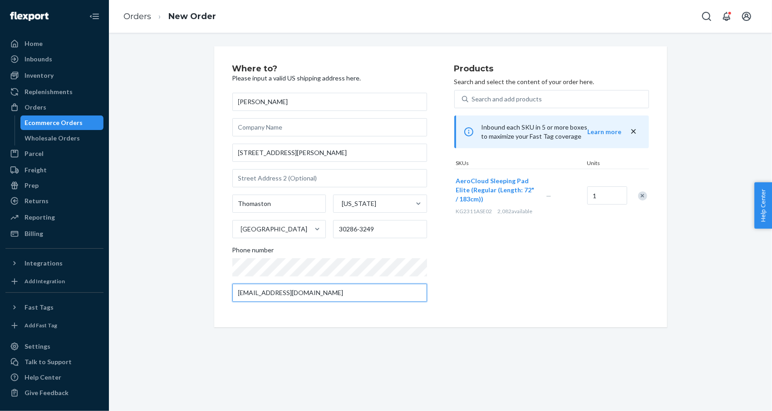
click at [324, 288] on input "[EMAIL_ADDRESS][DOMAIN_NAME]" at bounding box center [330, 292] width 195 height 18
click at [134, 17] on link "Orders" at bounding box center [138, 16] width 28 height 10
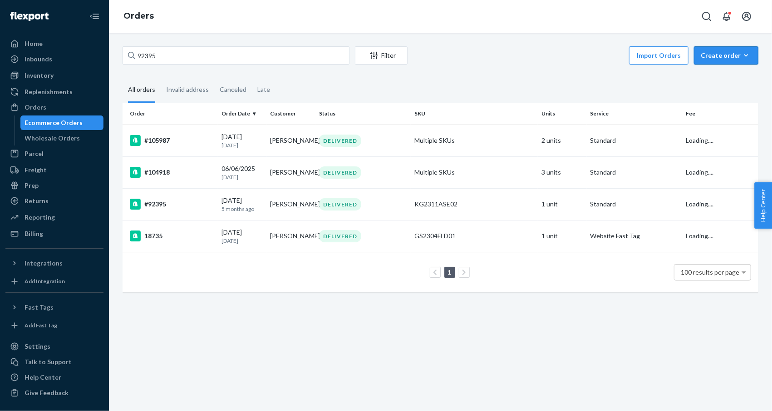
click at [714, 55] on div "Create order" at bounding box center [726, 55] width 51 height 9
click at [711, 79] on span "Ecommerce order" at bounding box center [732, 77] width 56 height 6
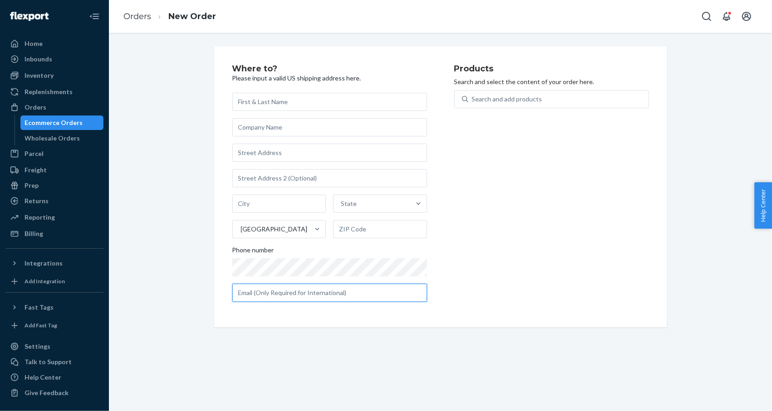
click at [280, 298] on input "text" at bounding box center [330, 292] width 195 height 18
paste input "[EMAIL_ADDRESS][DOMAIN_NAME]"
type input "[EMAIL_ADDRESS][DOMAIN_NAME]"
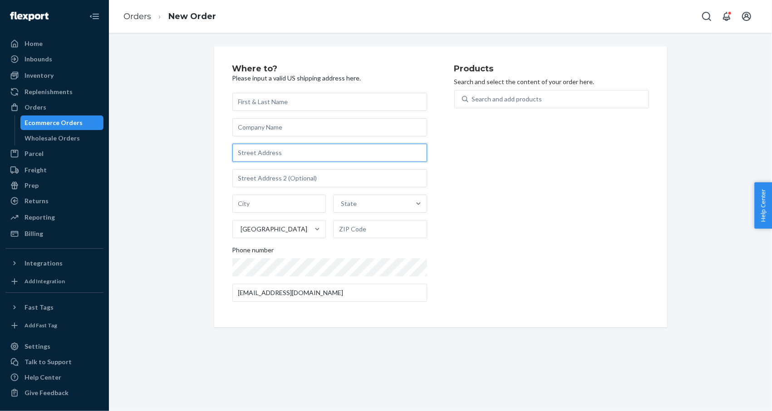
click at [274, 151] on input "text" at bounding box center [330, 153] width 195 height 18
paste input "[STREET_ADDRESS][PERSON_NAME]"
type input "[STREET_ADDRESS][PERSON_NAME]"
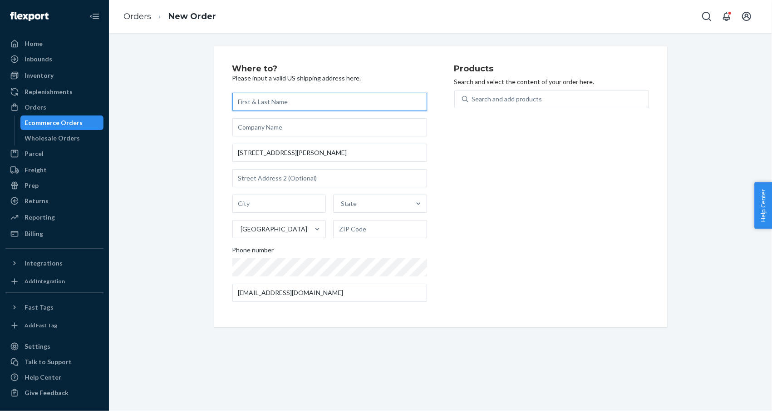
click at [256, 99] on input "text" at bounding box center [330, 102] width 195 height 18
paste input "[PERSON_NAME]"
type input "[PERSON_NAME]"
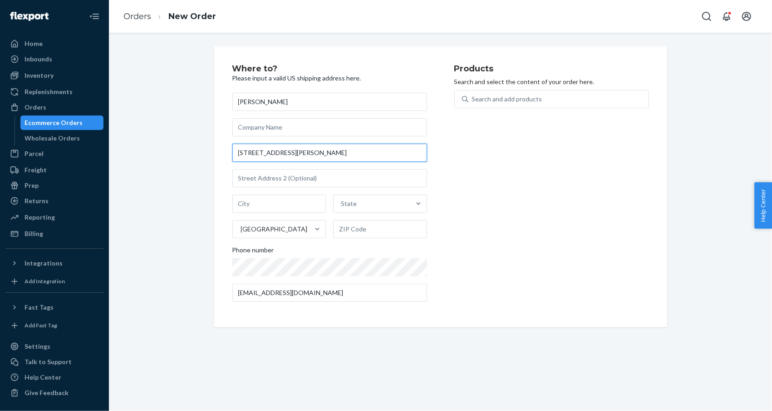
click at [256, 155] on input "[STREET_ADDRESS][PERSON_NAME]" at bounding box center [330, 153] width 195 height 18
click at [274, 151] on input "[STREET_ADDRESS][PERSON_NAME]" at bounding box center [330, 153] width 195 height 18
type input "[STREET_ADDRESS][PERSON_NAME]"
type input "Thomaston"
type input "30286"
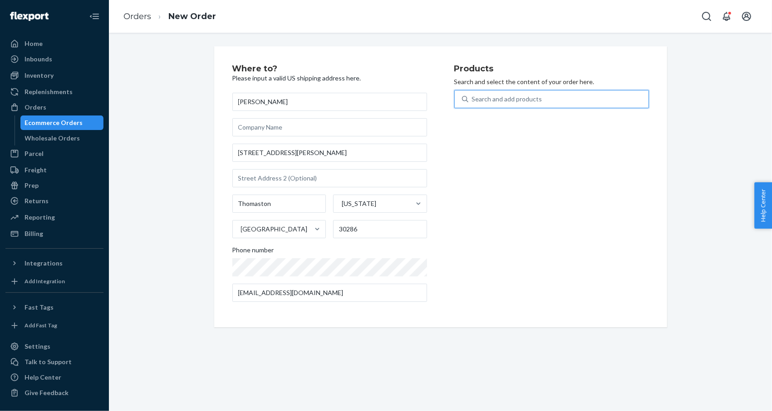
click at [532, 99] on div "Search and add products" at bounding box center [507, 98] width 70 height 9
click at [473, 99] on input "0 results available. Use Up and Down to choose options, press Enter to select t…" at bounding box center [472, 98] width 1 height 9
type input "aer"
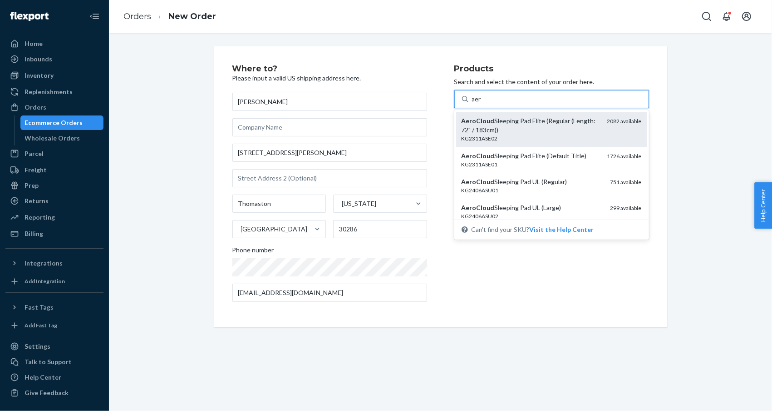
click at [540, 130] on div "AeroCloud Sleeping Pad Elite (Regular (Length: 72" / 183cm))" at bounding box center [531, 125] width 139 height 18
click at [482, 104] on input "aer" at bounding box center [477, 98] width 10 height 9
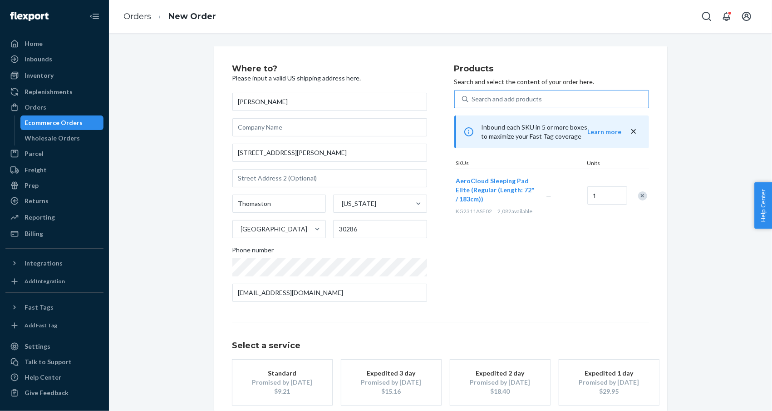
click at [479, 252] on div "Products Search and select the content of your order here. Search and add produ…" at bounding box center [552, 186] width 195 height 244
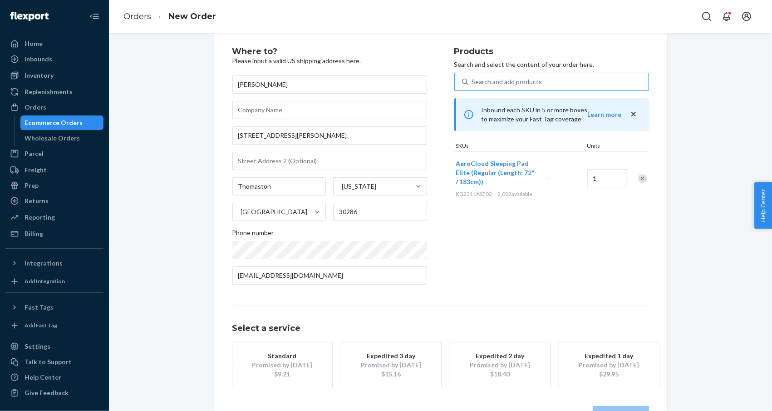
scroll to position [48, 0]
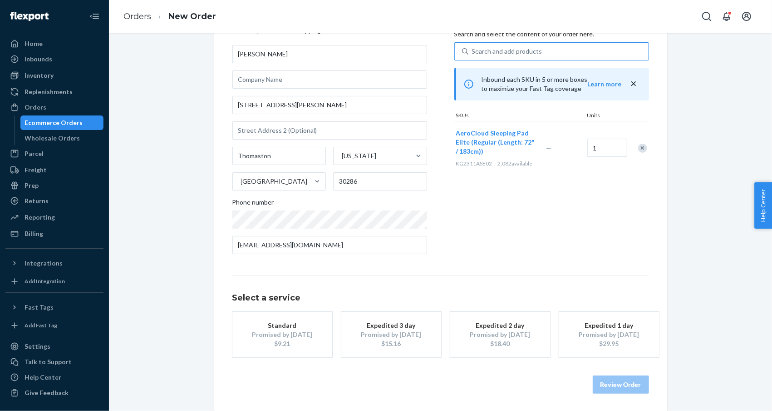
click at [282, 322] on div "Standard" at bounding box center [282, 325] width 73 height 9
click at [606, 377] on button "Review Order" at bounding box center [621, 384] width 56 height 18
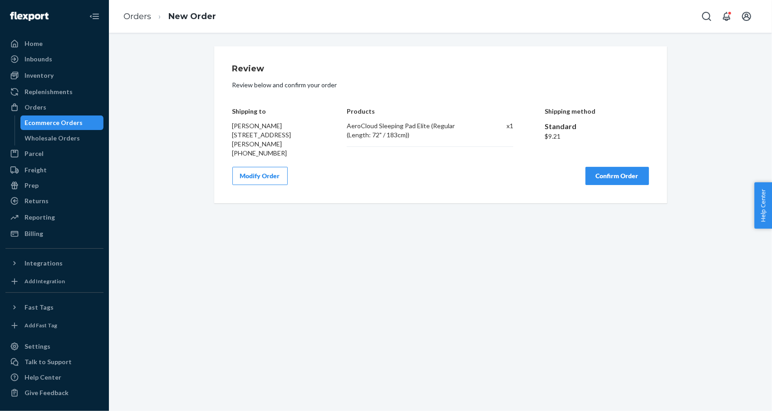
scroll to position [0, 0]
click at [619, 180] on button "Confirm Order" at bounding box center [618, 176] width 64 height 18
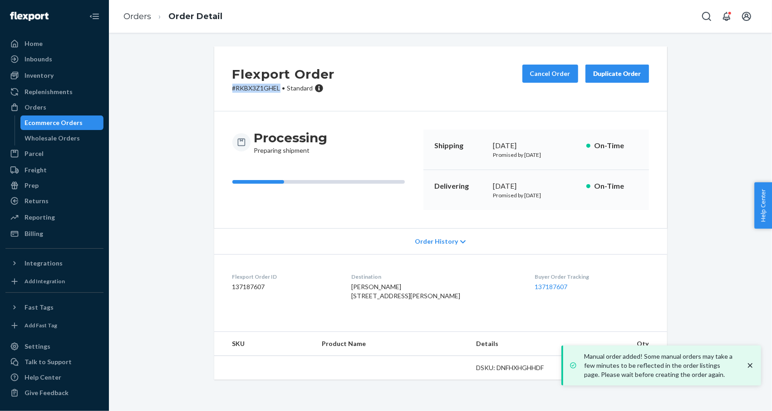
drag, startPoint x: 278, startPoint y: 88, endPoint x: 194, endPoint y: 89, distance: 84.0
click at [195, 89] on div "Flexport Order # RKBX3Z1GHEL • Standard Cancel Order Duplicate Order Processing…" at bounding box center [441, 218] width 650 height 344
copy p "# RKBX3Z1GHEL"
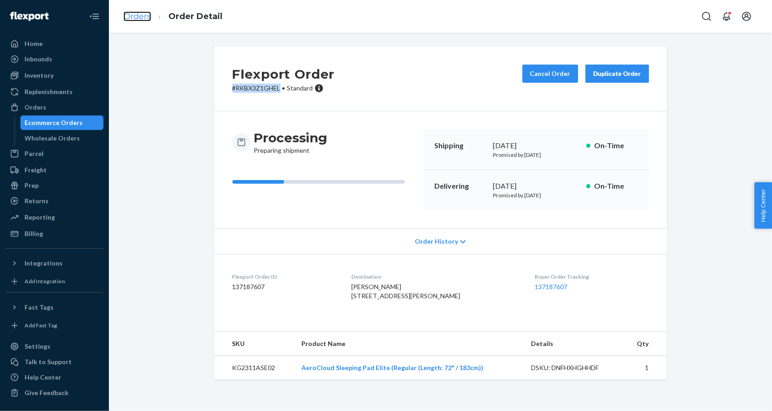
click at [144, 19] on link "Orders" at bounding box center [138, 16] width 28 height 10
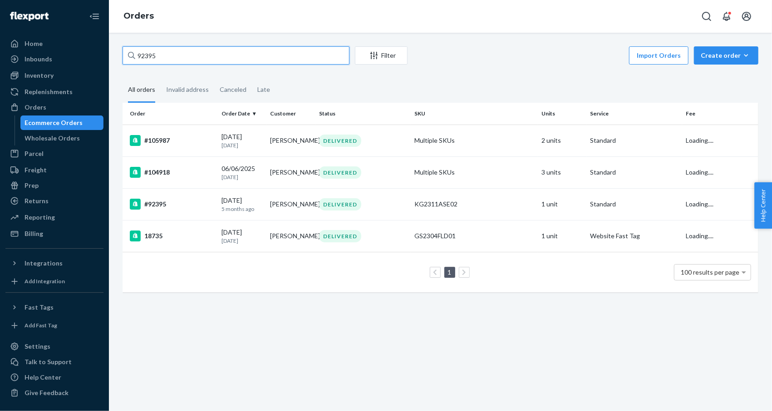
click at [210, 56] on input "92395" at bounding box center [236, 55] width 227 height 18
paste input "[EMAIL_ADDRESS][DOMAIN_NAME]"
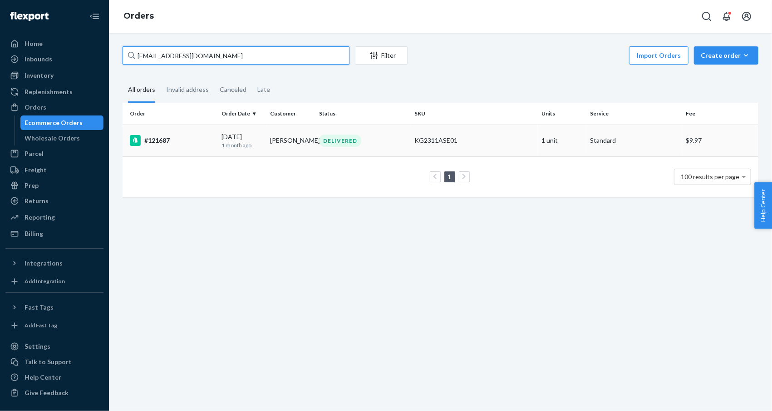
type input "[EMAIL_ADDRESS][DOMAIN_NAME]"
click at [169, 138] on div "#121687" at bounding box center [172, 140] width 84 height 11
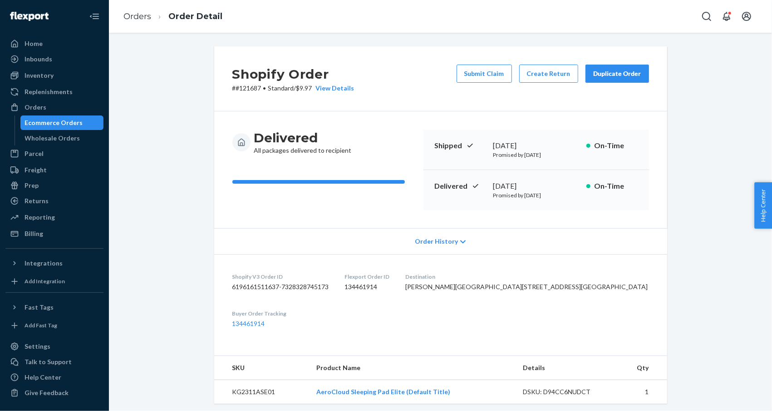
click at [614, 70] on div "Duplicate Order" at bounding box center [618, 73] width 48 height 9
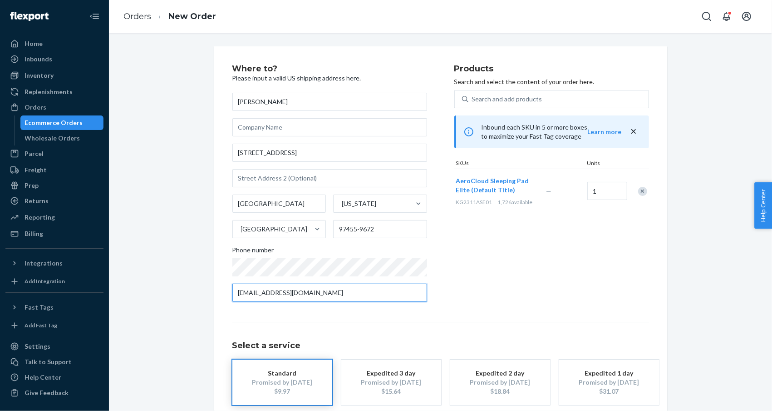
click at [340, 299] on input "[EMAIL_ADDRESS][DOMAIN_NAME]" at bounding box center [330, 292] width 195 height 18
click at [475, 284] on div "Products Search and select the content of your order here. Search and add produ…" at bounding box center [552, 186] width 195 height 244
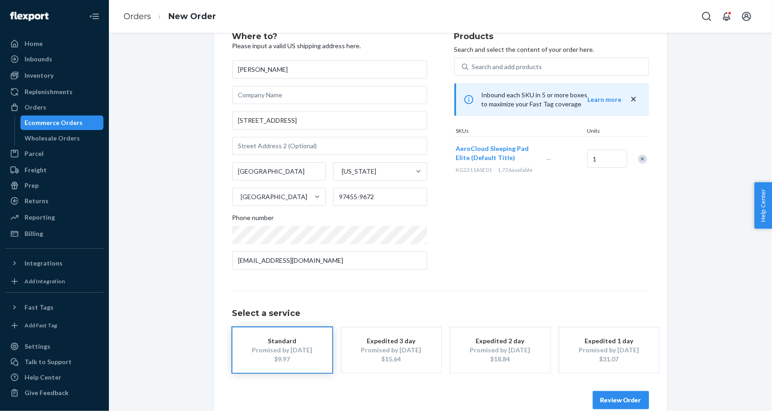
scroll to position [48, 0]
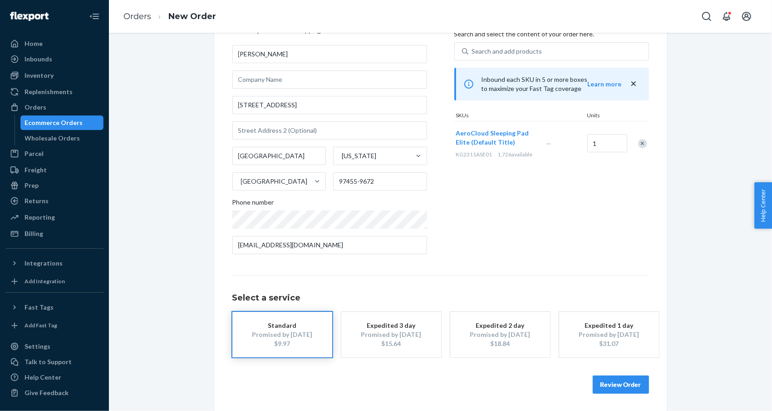
click at [282, 343] on div "$9.97" at bounding box center [282, 343] width 73 height 9
click at [632, 381] on button "Review Order" at bounding box center [621, 384] width 56 height 18
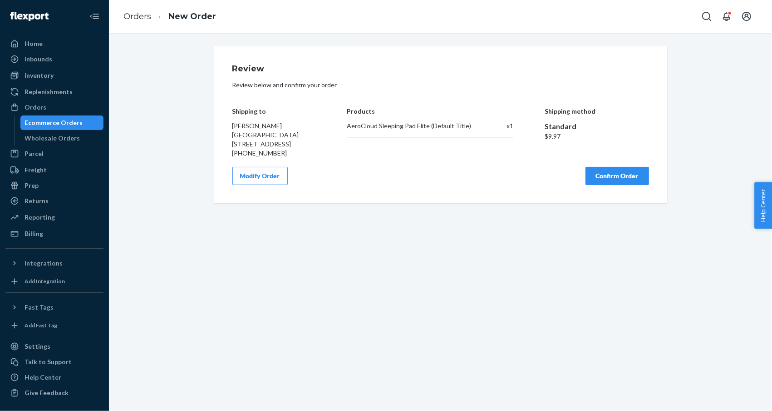
scroll to position [0, 0]
click at [609, 173] on button "Confirm Order" at bounding box center [618, 176] width 64 height 18
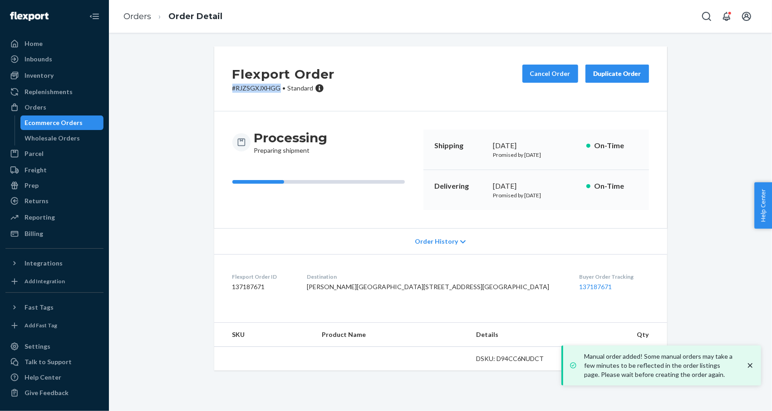
drag, startPoint x: 255, startPoint y: 87, endPoint x: 204, endPoint y: 87, distance: 50.4
click at [208, 87] on div "Flexport Order # RJZSGXJXHGG • Standard Cancel Order Duplicate Order Processing…" at bounding box center [441, 208] width 467 height 324
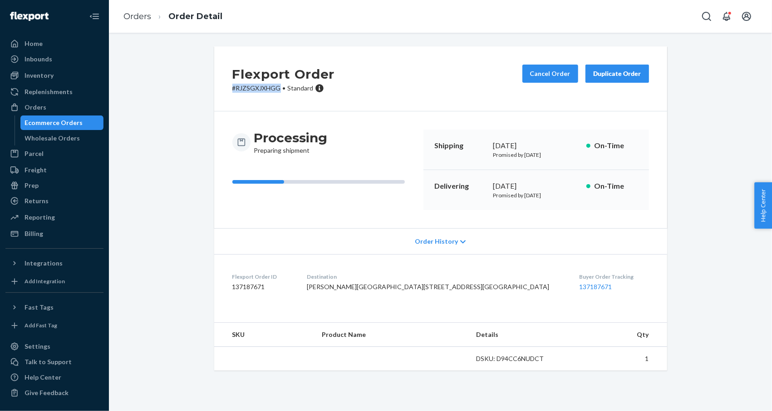
copy p "# RJZSGXJXHGG"
click at [132, 15] on link "Orders" at bounding box center [138, 16] width 28 height 10
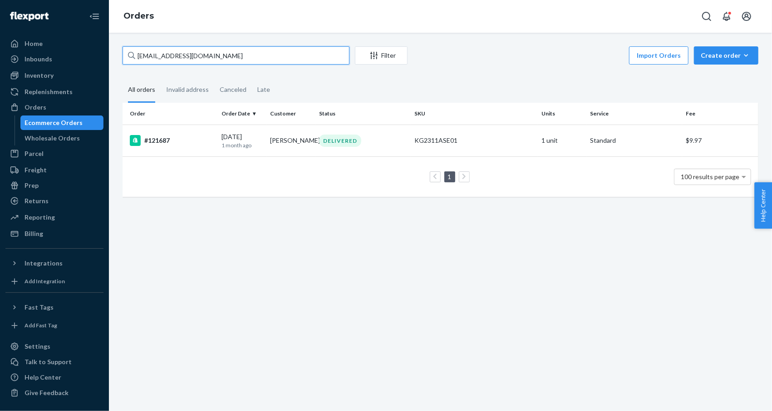
click at [172, 59] on input "[EMAIL_ADDRESS][DOMAIN_NAME]" at bounding box center [236, 55] width 227 height 18
paste input "154550"
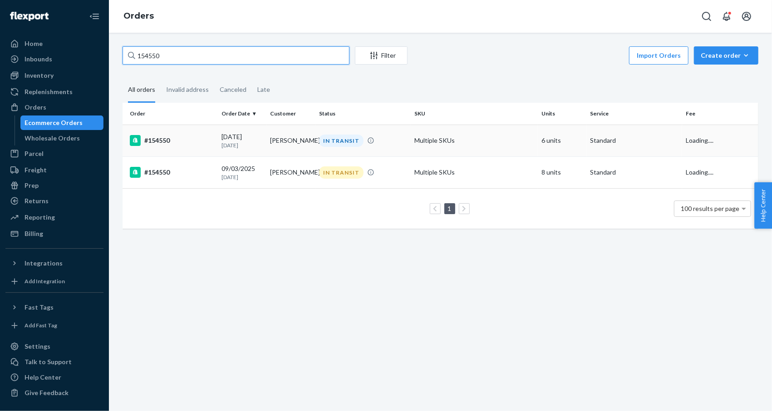
type input "154550"
click at [163, 144] on div "#154550" at bounding box center [172, 140] width 84 height 11
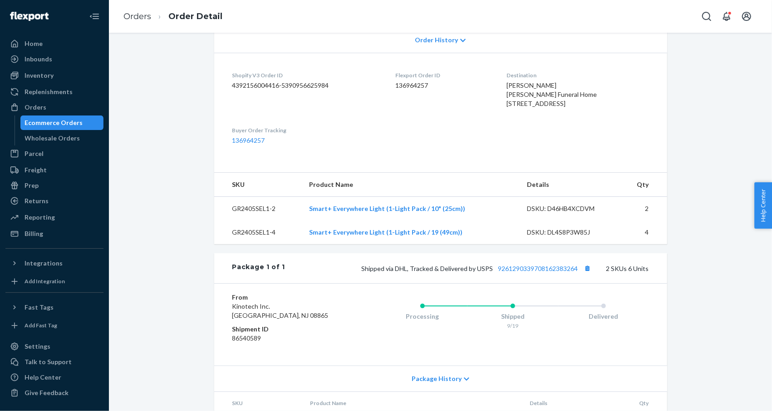
scroll to position [281, 0]
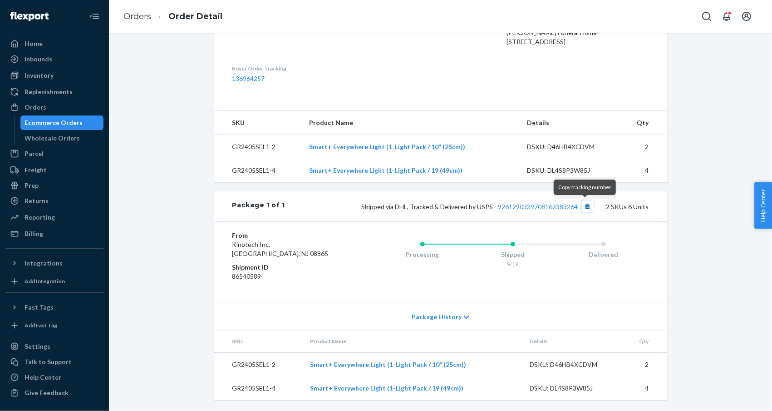
click at [584, 207] on button "Copy tracking number" at bounding box center [588, 206] width 12 height 12
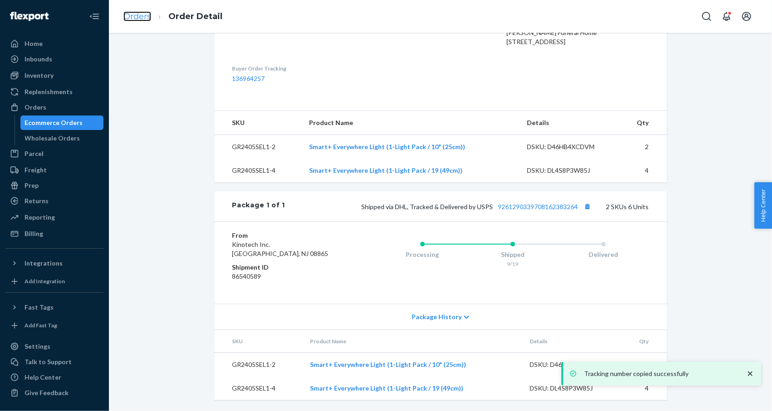
click at [129, 12] on link "Orders" at bounding box center [138, 16] width 28 height 10
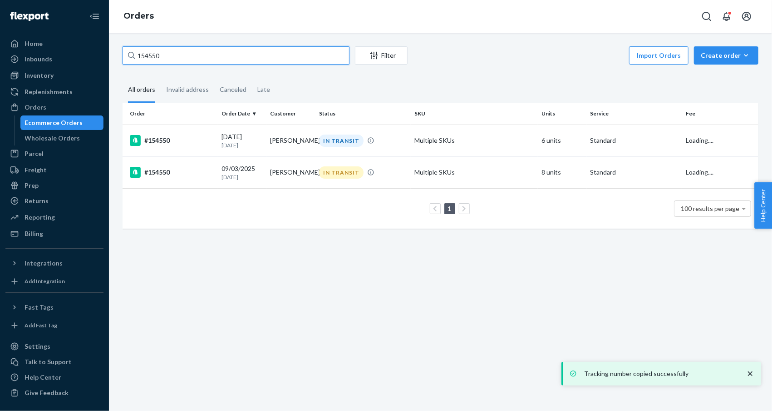
click at [188, 58] on input "154550" at bounding box center [236, 55] width 227 height 18
paste input "302"
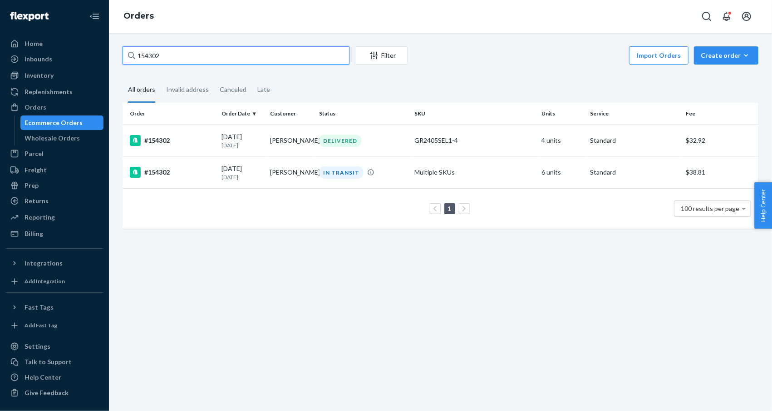
click at [181, 60] on input "154302" at bounding box center [236, 55] width 227 height 18
paste input "#BJWGKJ49JXE"
type input "#BJWGKJ49JXE"
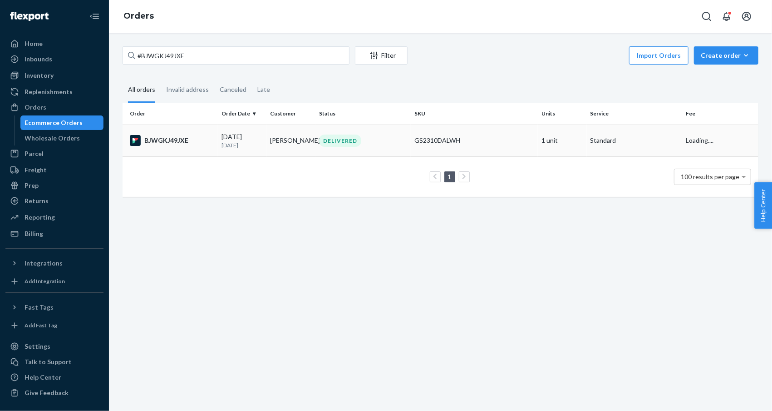
click at [168, 137] on div "BJWGKJ49JXE" at bounding box center [172, 140] width 84 height 11
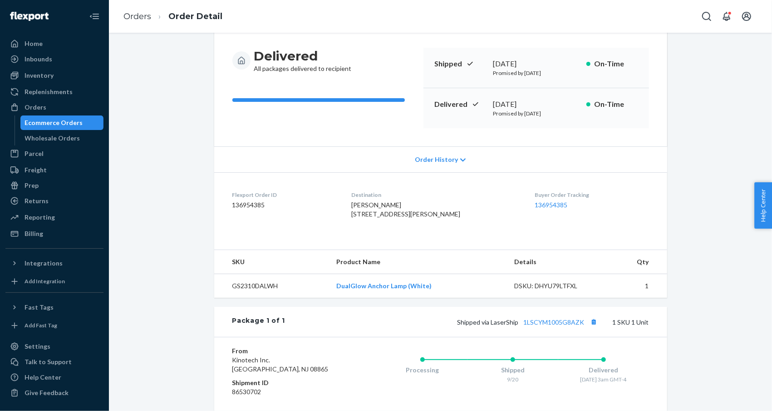
scroll to position [182, 0]
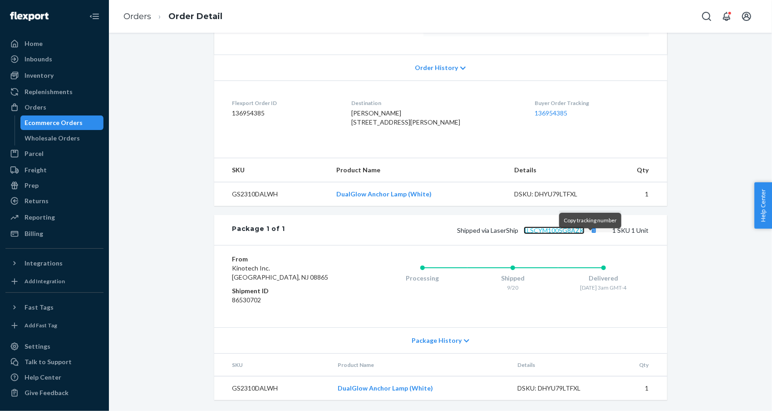
click at [569, 234] on link "1LSCYM1005G8AZK" at bounding box center [554, 230] width 61 height 8
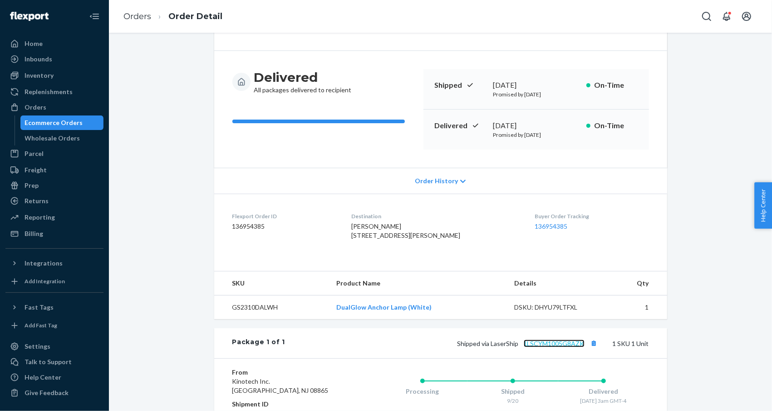
scroll to position [0, 0]
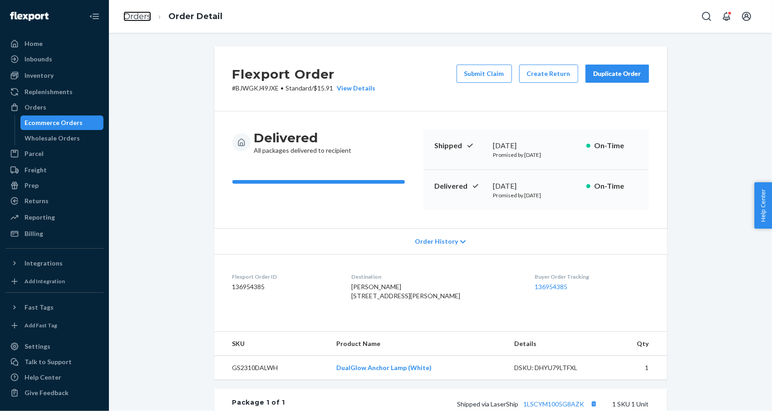
drag, startPoint x: 136, startPoint y: 17, endPoint x: 187, endPoint y: 39, distance: 55.9
click at [136, 17] on link "Orders" at bounding box center [138, 16] width 28 height 10
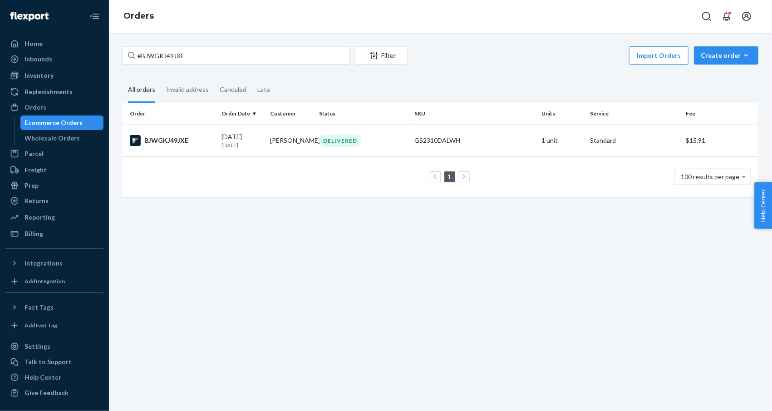
click at [679, 290] on div "#BJWGKJ49JXE Filter Import Orders Create order Ecommerce order Removal order Al…" at bounding box center [440, 222] width 663 height 378
click at [266, 55] on input "#BJWGKJ49JXE" at bounding box center [236, 55] width 227 height 18
paste input "#R15PVV5SG"
type input "#R15PVV5SGE"
click at [154, 130] on td "R15PVV5SGE" at bounding box center [170, 140] width 95 height 32
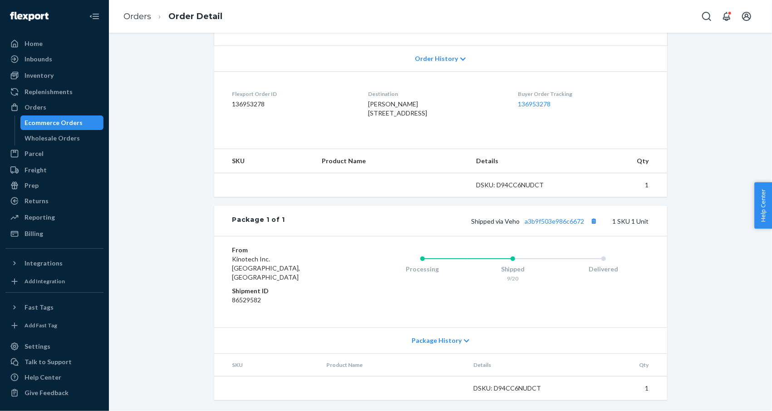
scroll to position [191, 0]
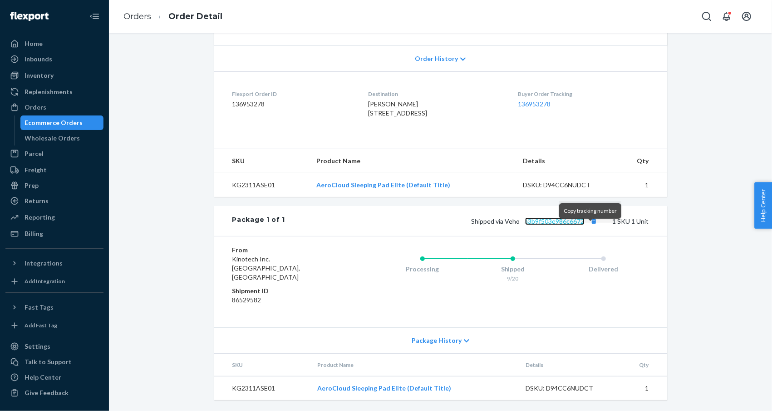
click at [567, 225] on link "a3b9f503e986c6672" at bounding box center [554, 221] width 59 height 8
click at [139, 14] on link "Orders" at bounding box center [138, 16] width 28 height 10
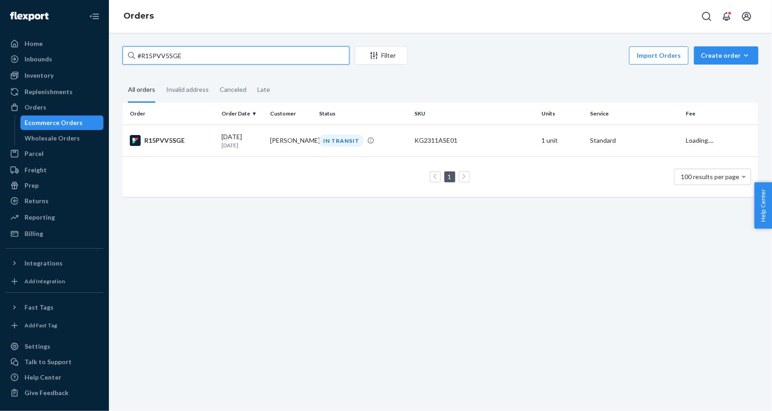
click at [215, 54] on input "#R15PVV5SGE" at bounding box center [236, 55] width 227 height 18
paste input "HKJHMNCJEX"
type input "#HKJHMNCJEX"
click at [179, 142] on div "HKJHMNCJEX" at bounding box center [172, 140] width 84 height 11
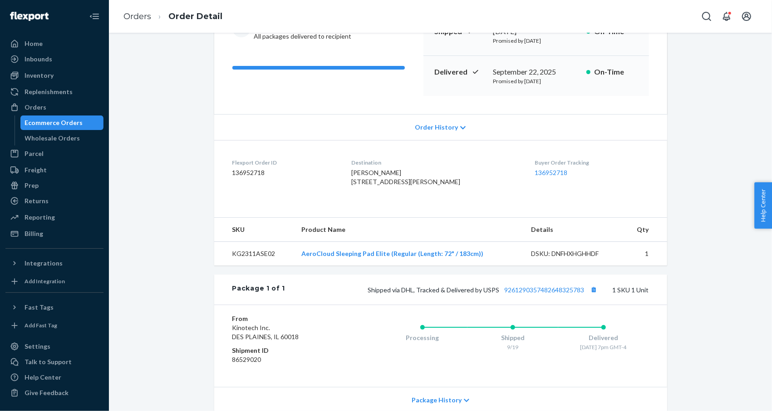
scroll to position [191, 0]
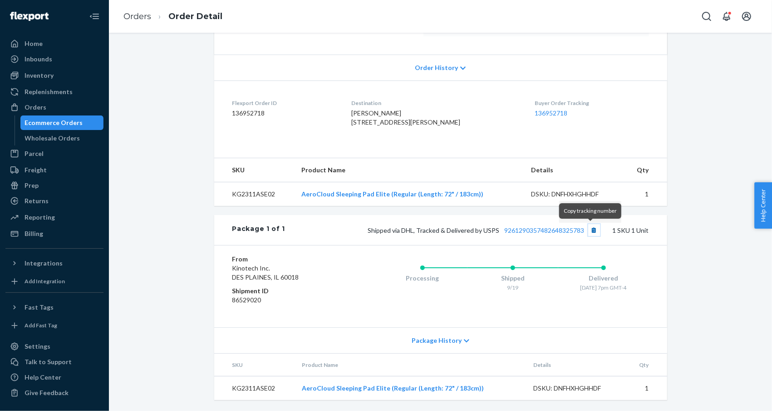
click at [591, 230] on button "Copy tracking number" at bounding box center [595, 230] width 12 height 12
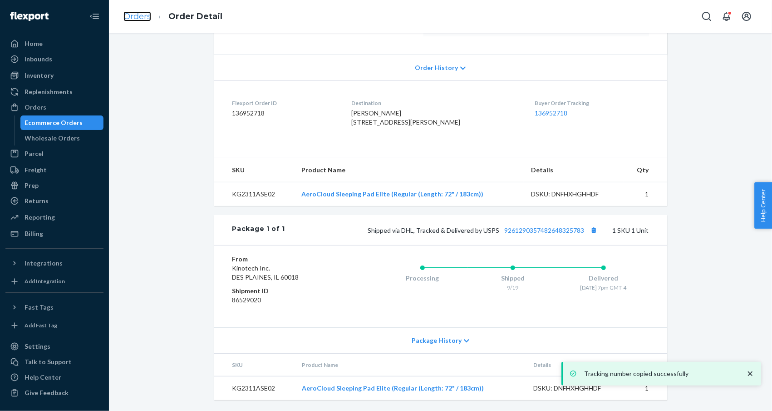
click at [139, 17] on link "Orders" at bounding box center [138, 16] width 28 height 10
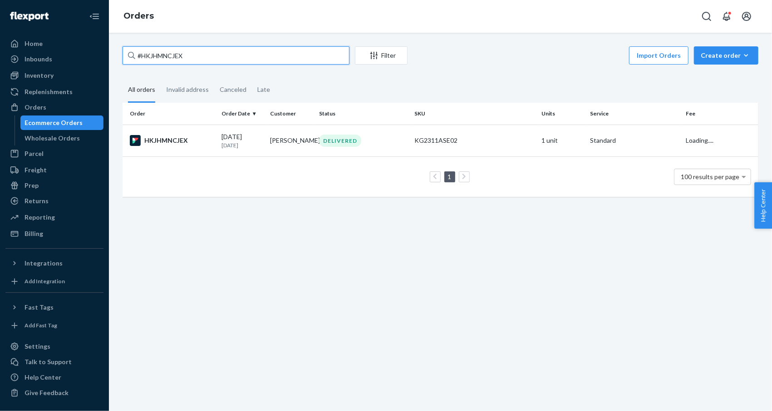
click at [249, 62] on input "#HKJHMNCJEX" at bounding box center [236, 55] width 227 height 18
paste input "RYFV_9OJGE"
type input "#RYFV_9OJGE"
click at [175, 140] on div "RYFV_9OJGE" at bounding box center [172, 140] width 84 height 11
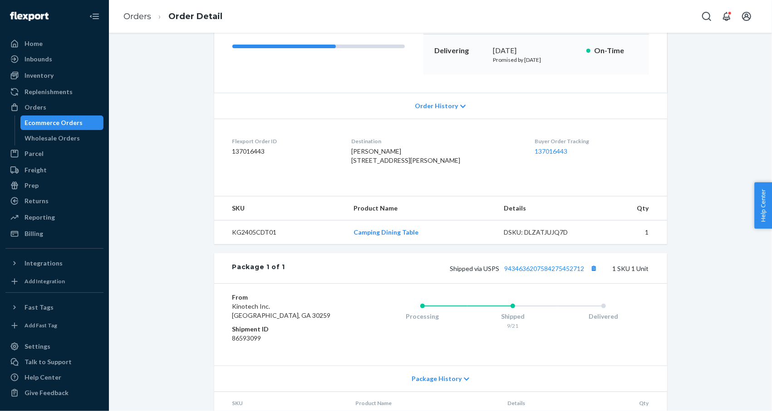
scroll to position [191, 0]
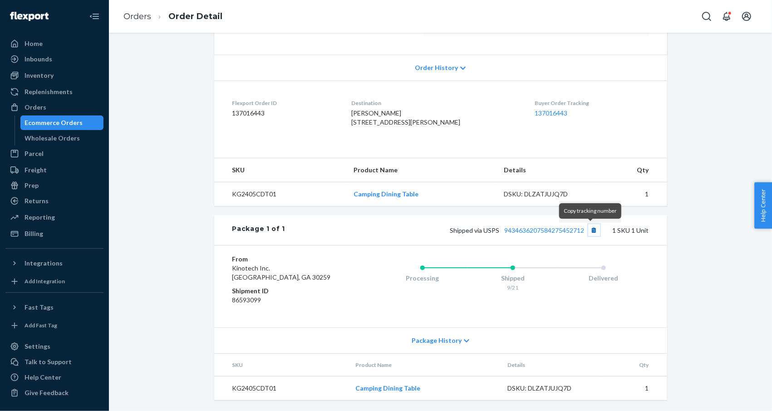
click at [590, 230] on button "Copy tracking number" at bounding box center [595, 230] width 12 height 12
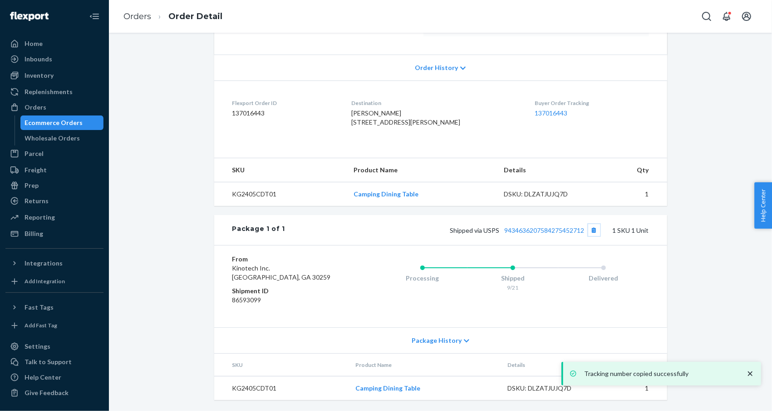
scroll to position [0, 0]
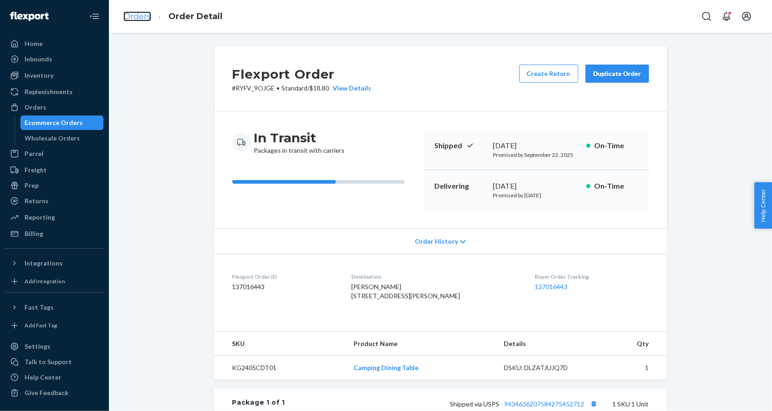
click at [136, 19] on link "Orders" at bounding box center [138, 16] width 28 height 10
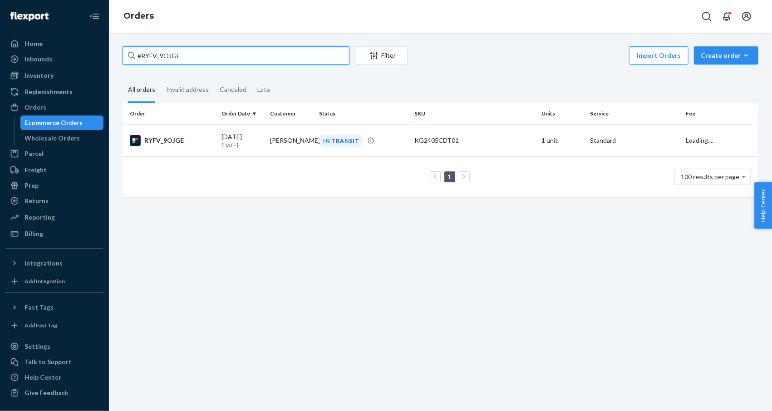
click at [218, 61] on input "#RYFV_9OJGE" at bounding box center [236, 55] width 227 height 18
paste input "BJBFC97CJGL"
type input "#BJBFC97CJGL"
click at [181, 141] on div "BJBFC97CJGL" at bounding box center [172, 140] width 84 height 11
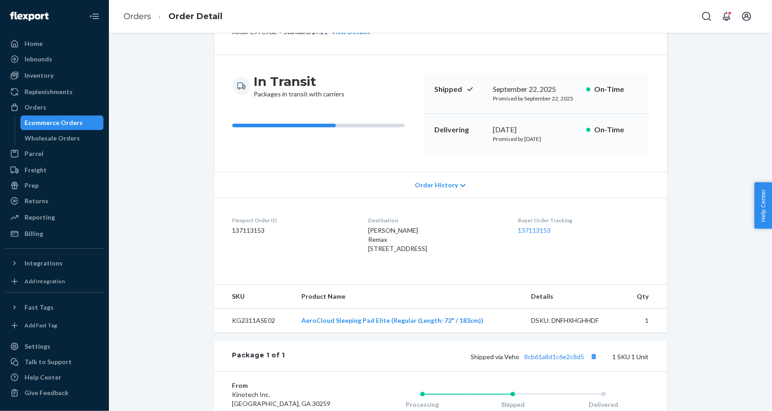
scroll to position [182, 0]
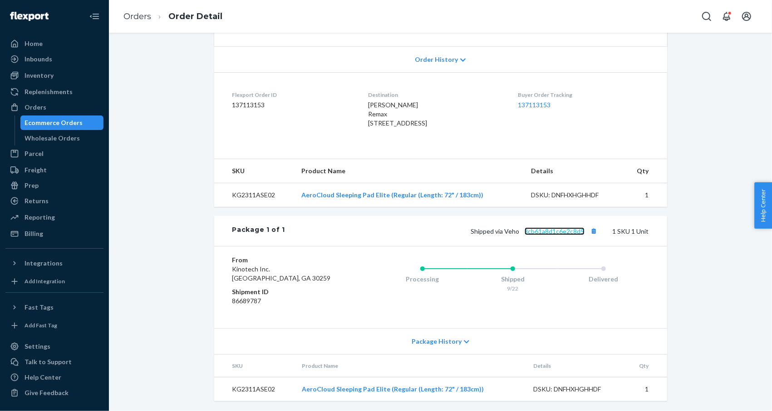
click at [564, 235] on link "8cb61a8d1c6e2c8d5" at bounding box center [555, 231] width 60 height 8
click at [136, 17] on link "Orders" at bounding box center [138, 16] width 28 height 10
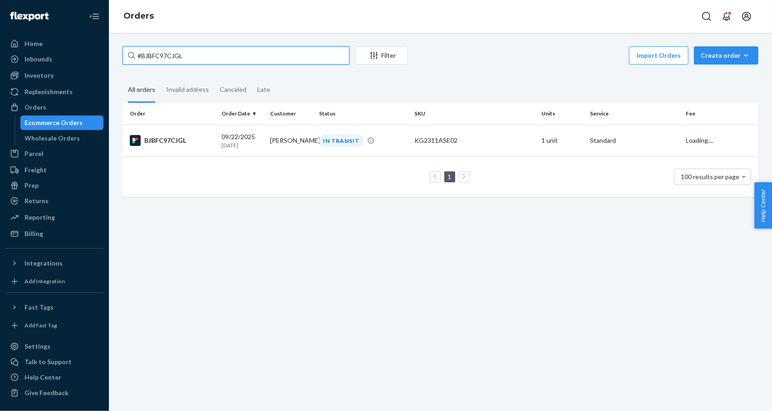
click at [204, 55] on input "#BJBFC97CJGL" at bounding box center [236, 55] width 227 height 18
paste input "1ZAGY0IGG"
type input "#B1ZAGY0IGG"
click at [172, 136] on div "B1ZAGY0IGG" at bounding box center [172, 140] width 84 height 11
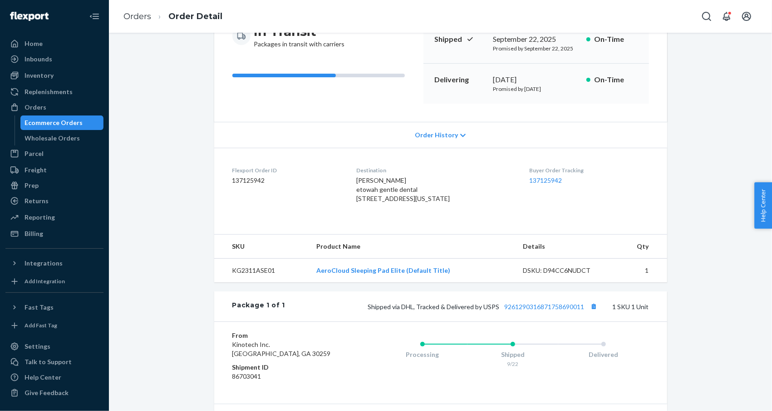
scroll to position [200, 0]
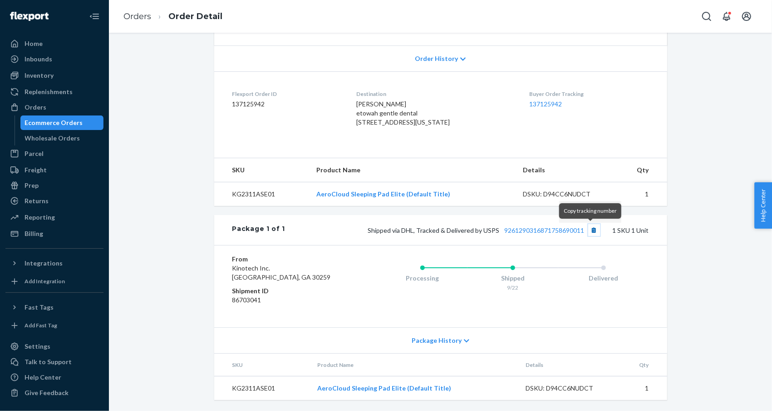
click at [592, 231] on button "Copy tracking number" at bounding box center [595, 230] width 12 height 12
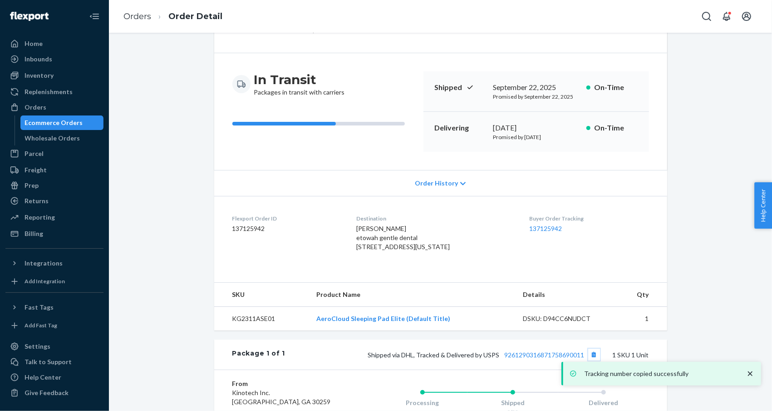
scroll to position [19, 0]
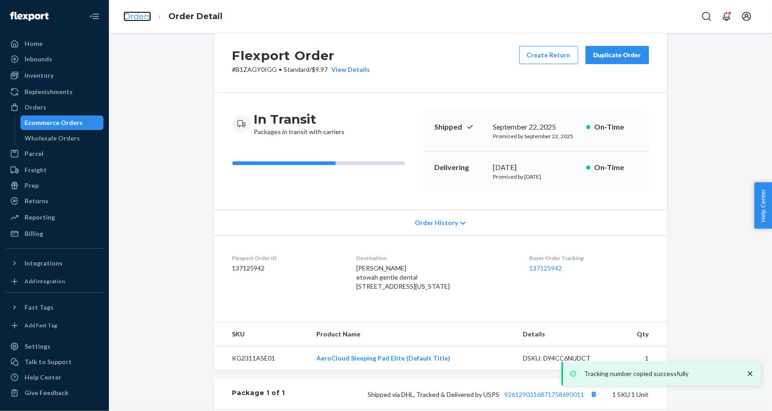
click at [134, 17] on link "Orders" at bounding box center [138, 16] width 28 height 10
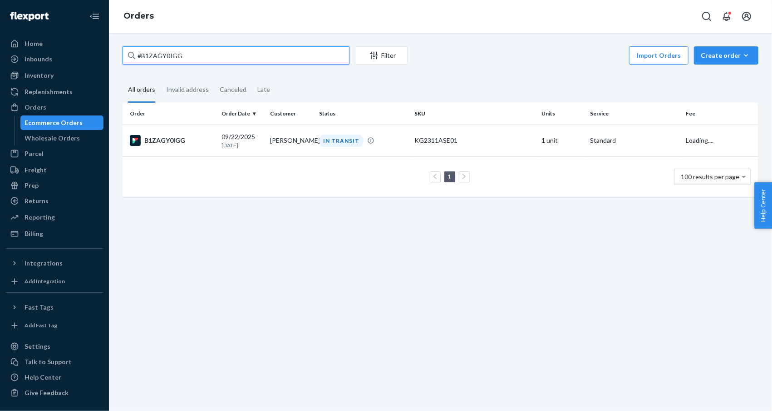
click at [251, 54] on input "#B1ZAGY0IGG" at bounding box center [236, 55] width 227 height 18
paste input "127843"
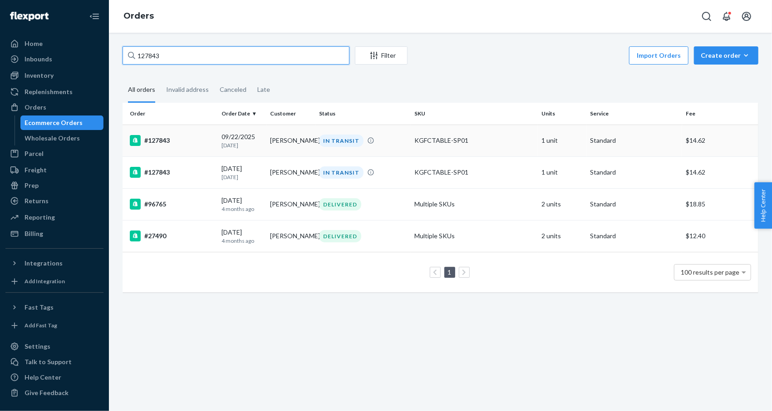
type input "127843"
click at [162, 141] on div "#127843" at bounding box center [172, 140] width 84 height 11
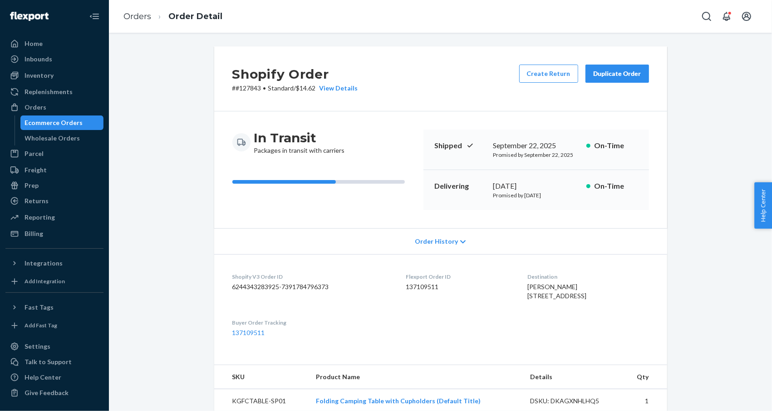
scroll to position [182, 0]
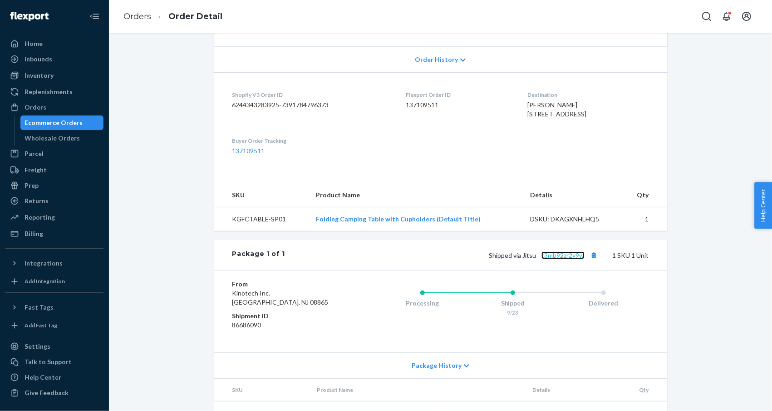
click at [560, 259] on link "k3mb92zr2y9w" at bounding box center [563, 255] width 43 height 8
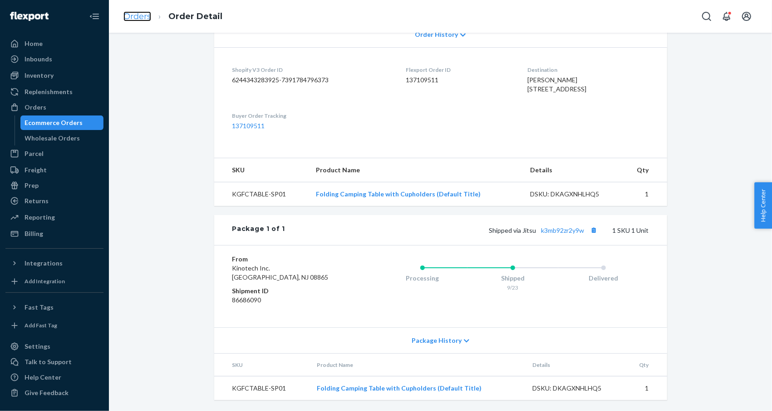
click at [139, 18] on link "Orders" at bounding box center [138, 16] width 28 height 10
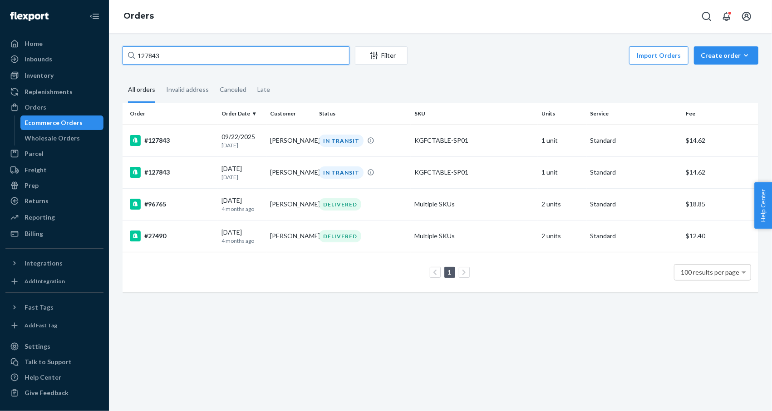
click at [175, 50] on input "127843" at bounding box center [236, 55] width 227 height 18
paste input "#BJFITQCSGX"
type input "#BJFITQCSGX"
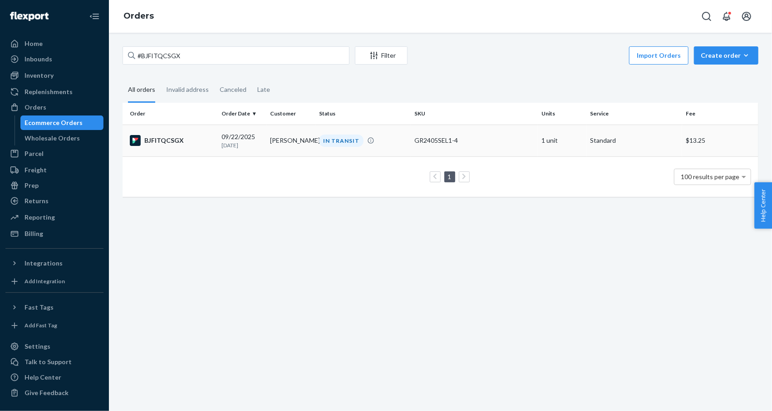
click at [182, 140] on div "BJFITQCSGX" at bounding box center [172, 140] width 84 height 11
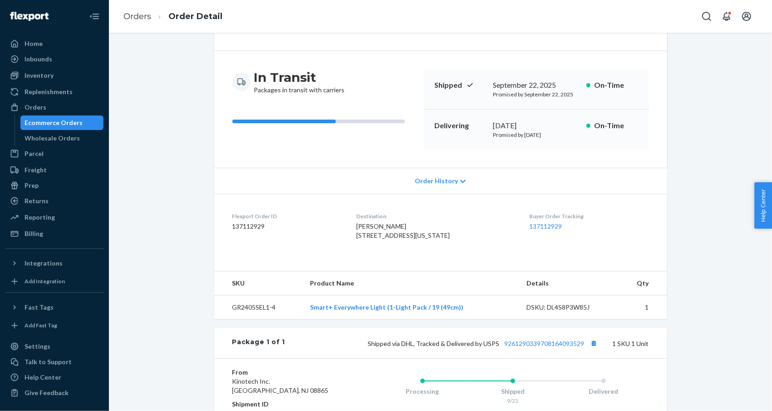
scroll to position [182, 0]
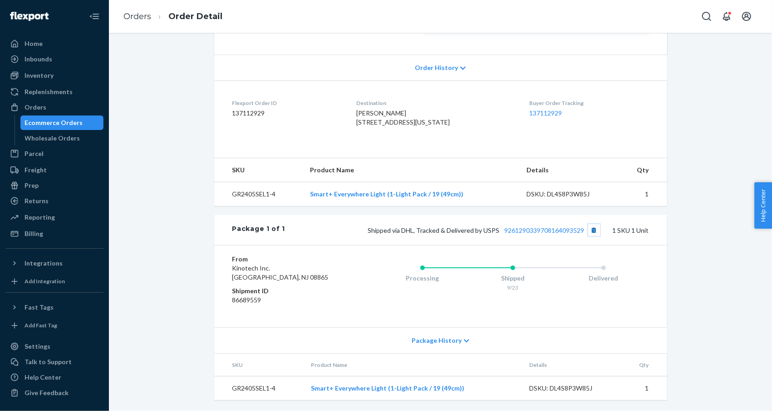
click at [589, 236] on button "Copy tracking number" at bounding box center [595, 230] width 12 height 12
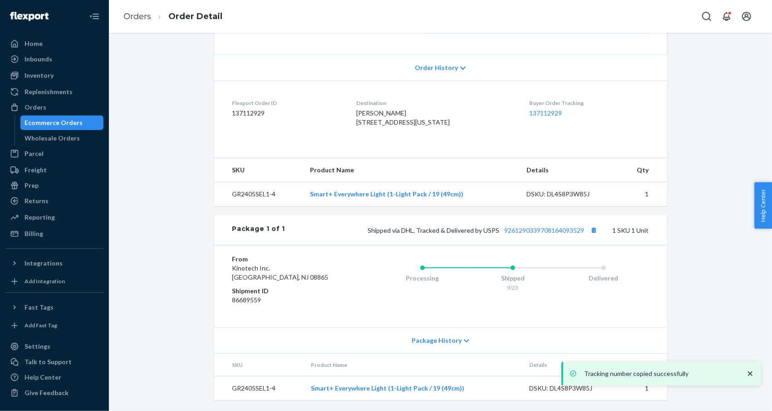
click at [136, 5] on ol "Orders Order Detail" at bounding box center [173, 16] width 114 height 27
click at [137, 15] on link "Orders" at bounding box center [138, 16] width 28 height 10
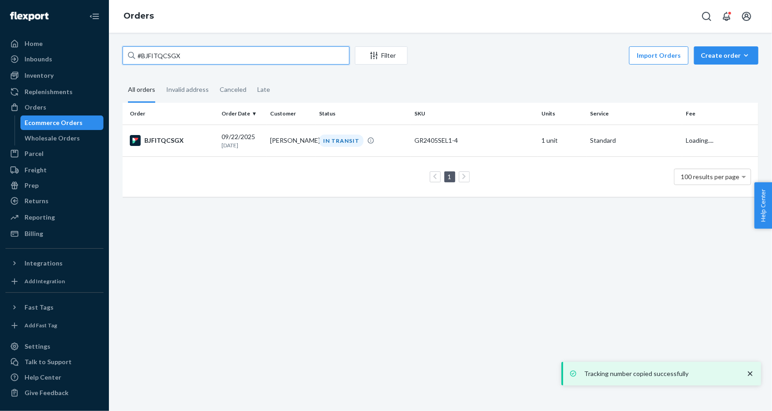
click at [208, 51] on input "#BJFITQCSGX" at bounding box center [236, 55] width 227 height 18
paste input "KUN4_AOEE"
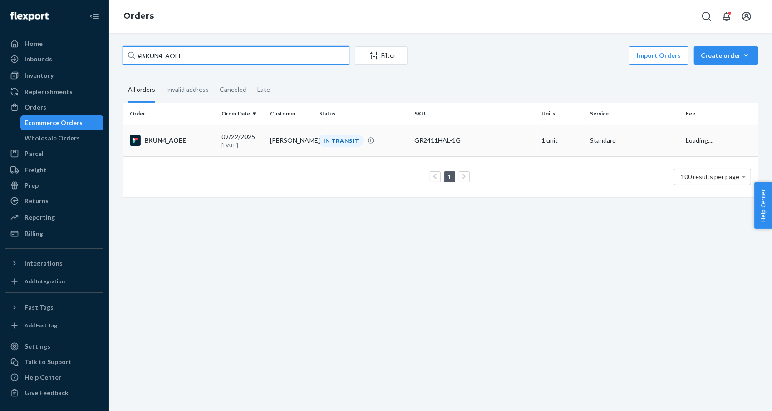
type input "#BKUN4_AOEE"
click at [169, 142] on div "BKUN4_AOEE" at bounding box center [172, 140] width 84 height 11
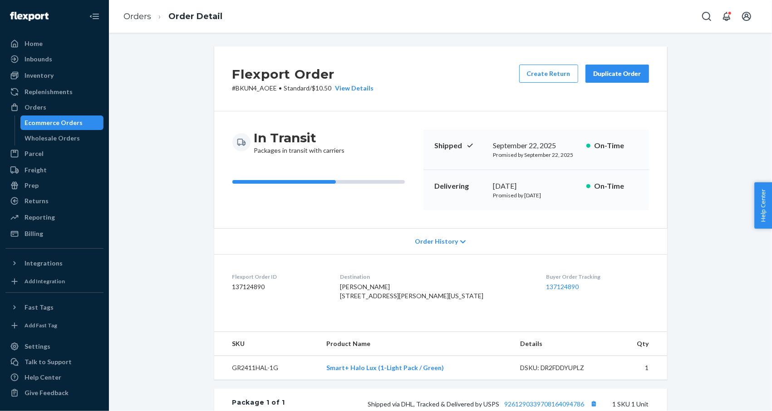
drag, startPoint x: 700, startPoint y: 215, endPoint x: 605, endPoint y: 224, distance: 94.9
click at [700, 215] on div "Flexport Order # BKUN4_AOEE • Standard / $10.50 View Details Create Return Dupl…" at bounding box center [441, 315] width 650 height 538
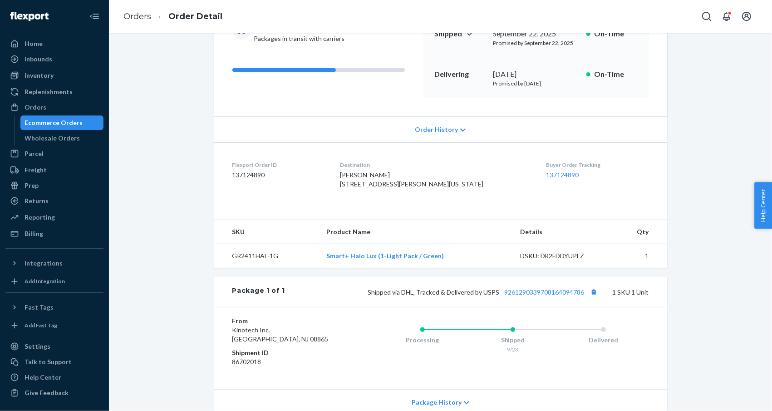
scroll to position [182, 0]
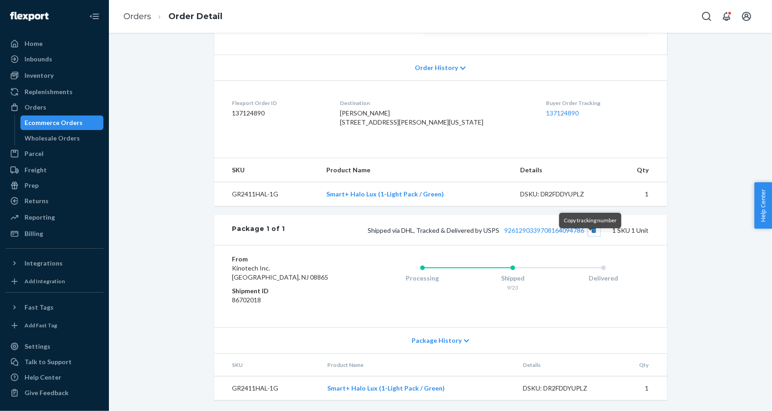
click at [589, 236] on button "Copy tracking number" at bounding box center [595, 230] width 12 height 12
click at [144, 18] on link "Orders" at bounding box center [138, 16] width 28 height 10
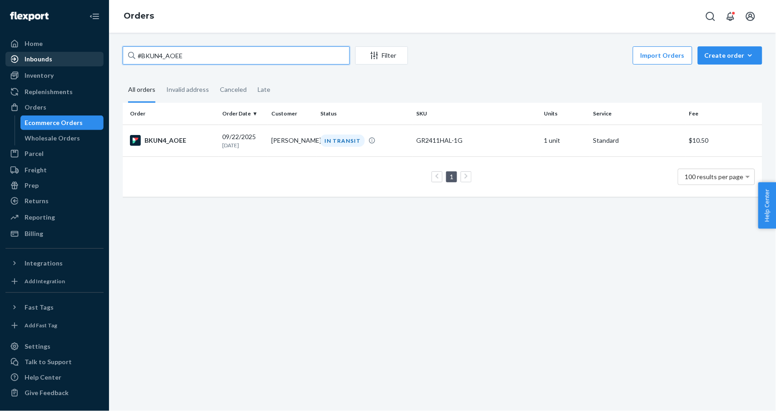
drag, startPoint x: 198, startPoint y: 53, endPoint x: 84, endPoint y: 53, distance: 114.0
click at [84, 53] on div "Home Inbounds Shipping Plans Problems Inventory Products Replenishments Orders …" at bounding box center [388, 205] width 776 height 411
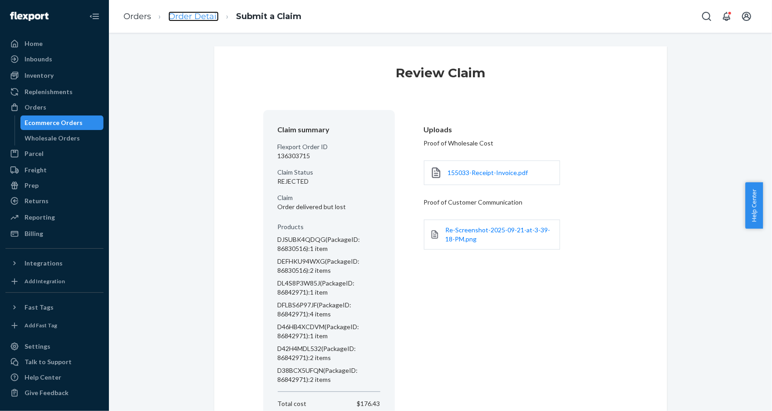
click at [191, 15] on link "Order Detail" at bounding box center [193, 16] width 50 height 10
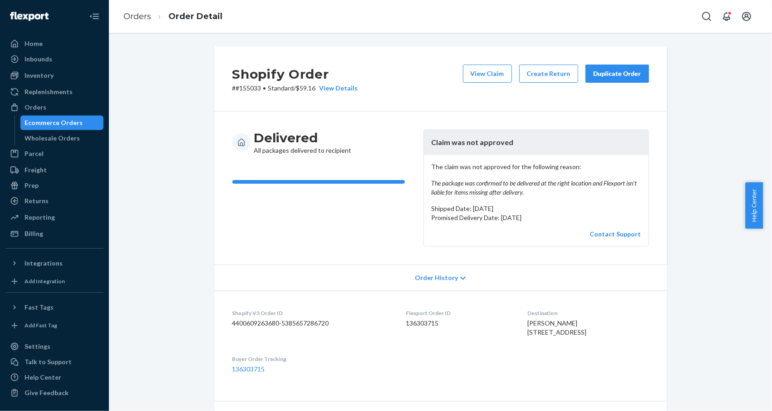
click at [255, 88] on p "# #155033 • Standard / $59.16 View Details" at bounding box center [296, 88] width 126 height 9
copy p "155033"
click at [487, 72] on button "View Claim" at bounding box center [487, 73] width 49 height 18
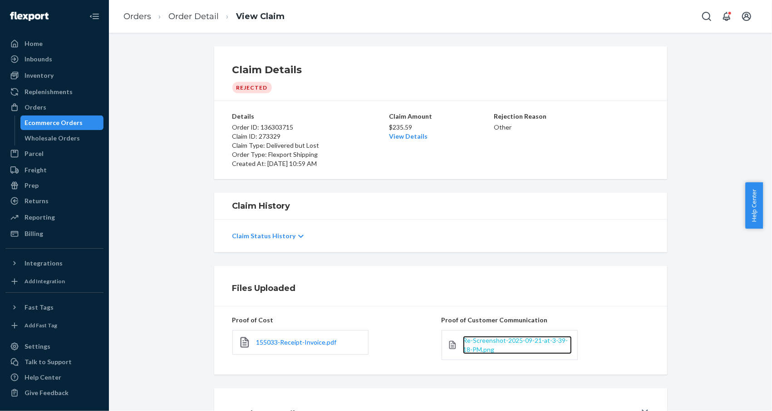
click at [496, 342] on span "Re-Screenshot-2025-09-21-at-3-39-18-PM.png" at bounding box center [515, 344] width 105 height 17
